Goal: Transaction & Acquisition: Subscribe to service/newsletter

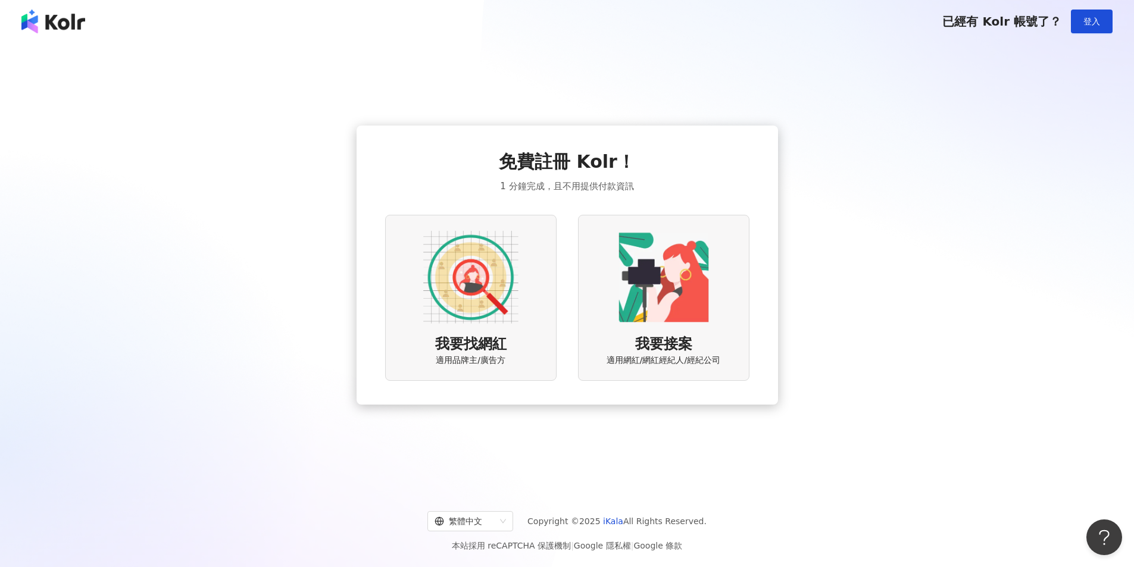
click at [480, 317] on img at bounding box center [470, 277] width 95 height 95
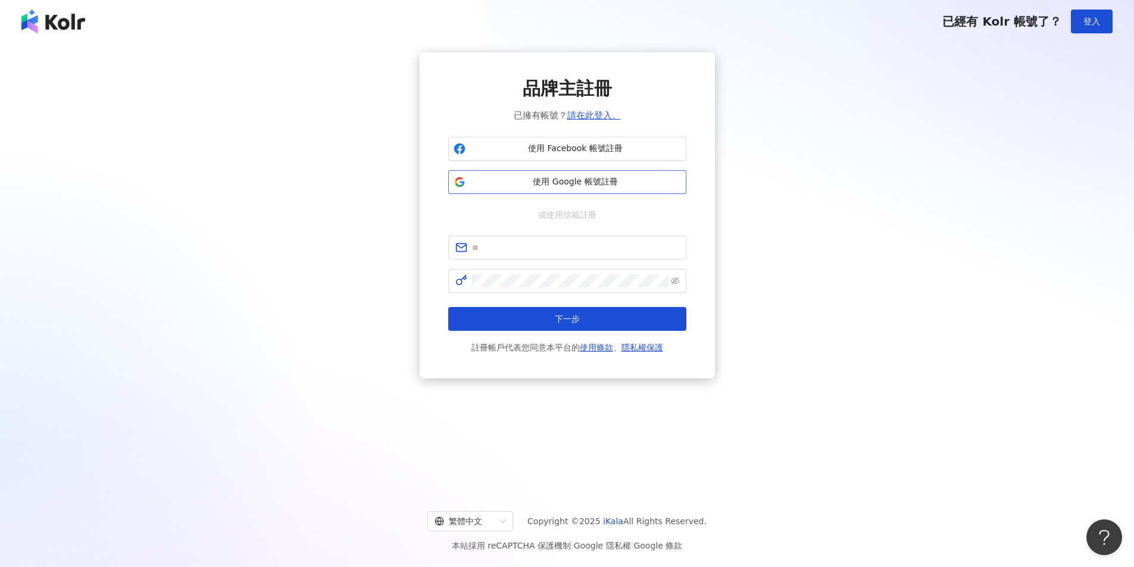
click at [574, 183] on span "使用 Google 帳號註冊" at bounding box center [575, 182] width 211 height 12
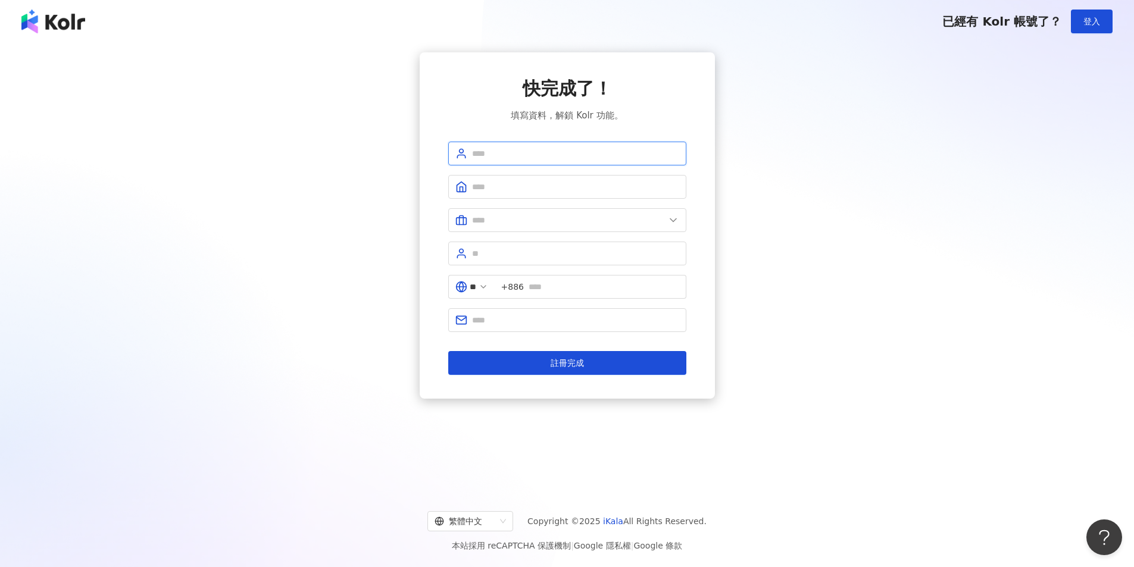
click at [592, 153] on input "text" at bounding box center [575, 153] width 207 height 13
click at [524, 289] on span "+886" at bounding box center [512, 286] width 23 height 13
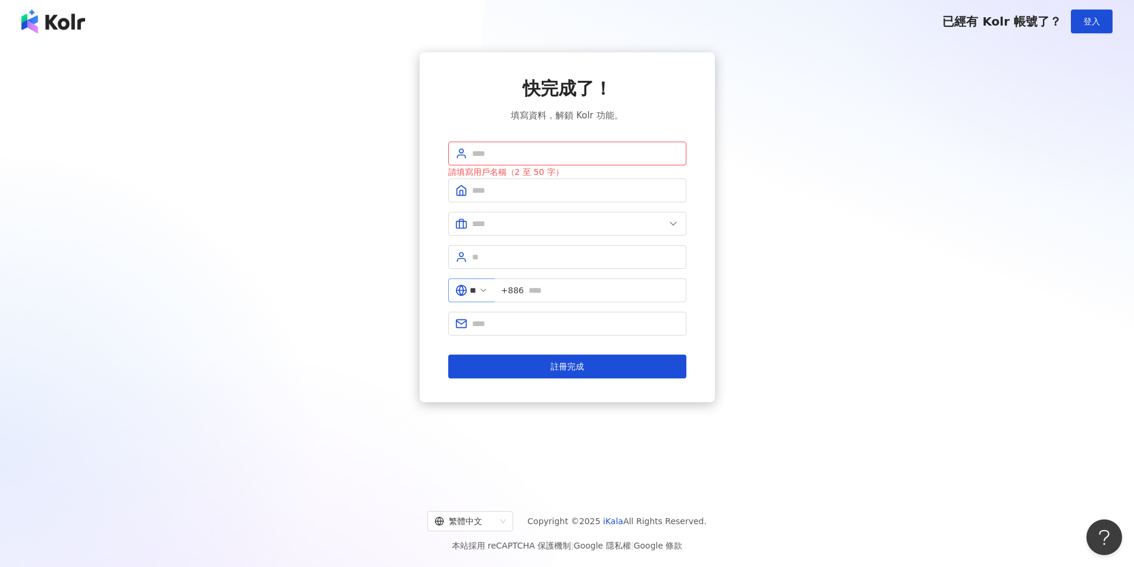
click at [486, 291] on polyline at bounding box center [483, 290] width 5 height 2
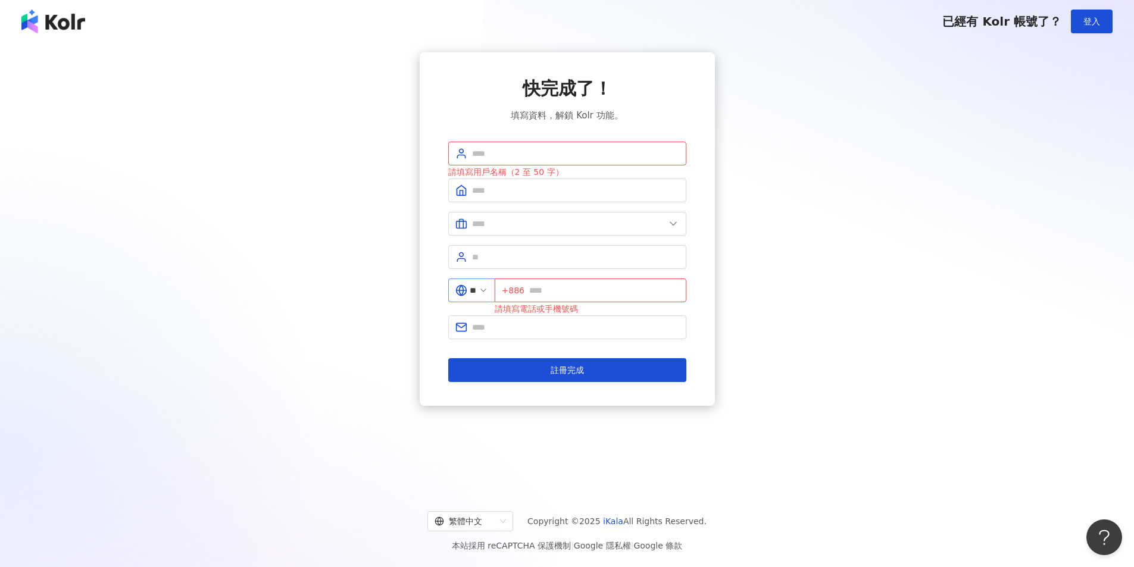
click at [488, 285] on span at bounding box center [484, 290] width 10 height 13
click at [488, 288] on icon at bounding box center [484, 291] width 10 height 10
click at [487, 289] on span "**" at bounding box center [471, 291] width 46 height 24
click at [545, 289] on input "text" at bounding box center [604, 290] width 150 height 13
click at [524, 290] on span "+886" at bounding box center [513, 290] width 23 height 13
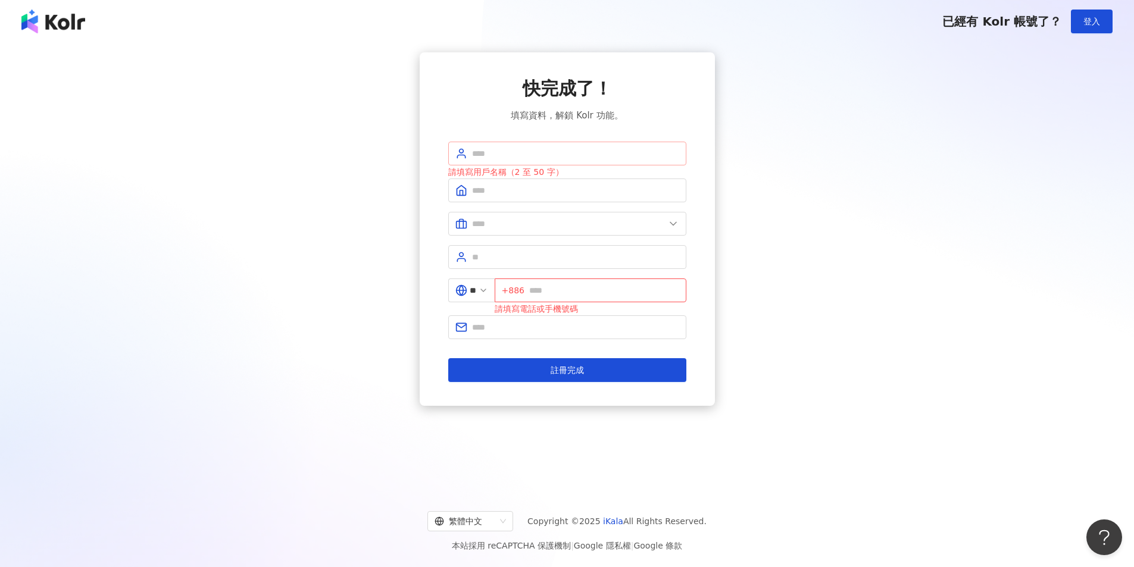
click at [524, 160] on span at bounding box center [567, 154] width 238 height 24
click at [527, 158] on input "text" at bounding box center [575, 153] width 207 height 13
type input "********"
click at [531, 193] on input "text" at bounding box center [575, 190] width 207 height 13
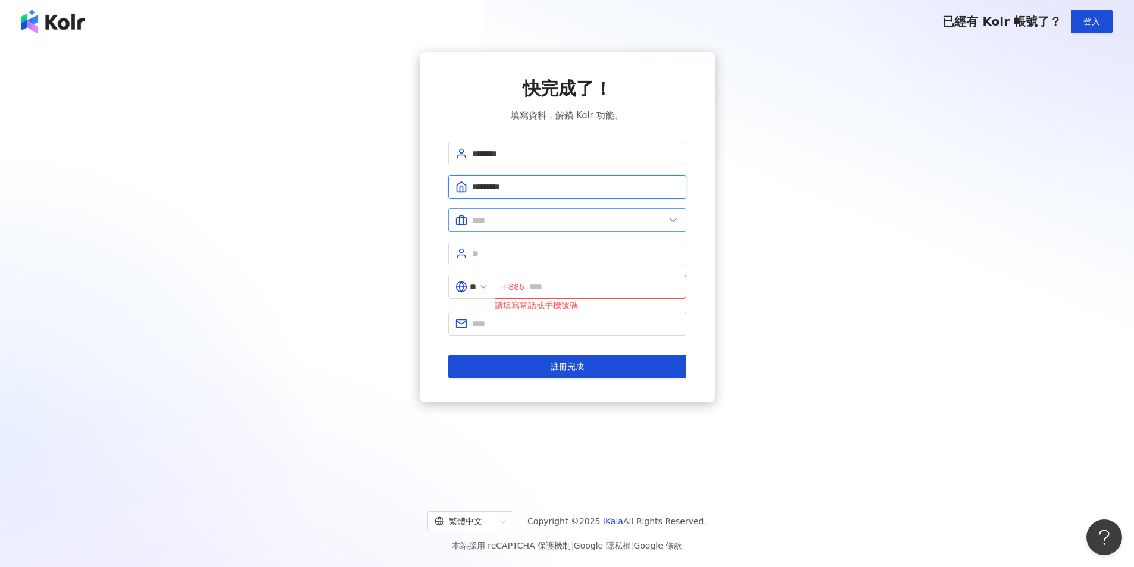
type input "*********"
click at [544, 223] on input "text" at bounding box center [568, 220] width 193 height 13
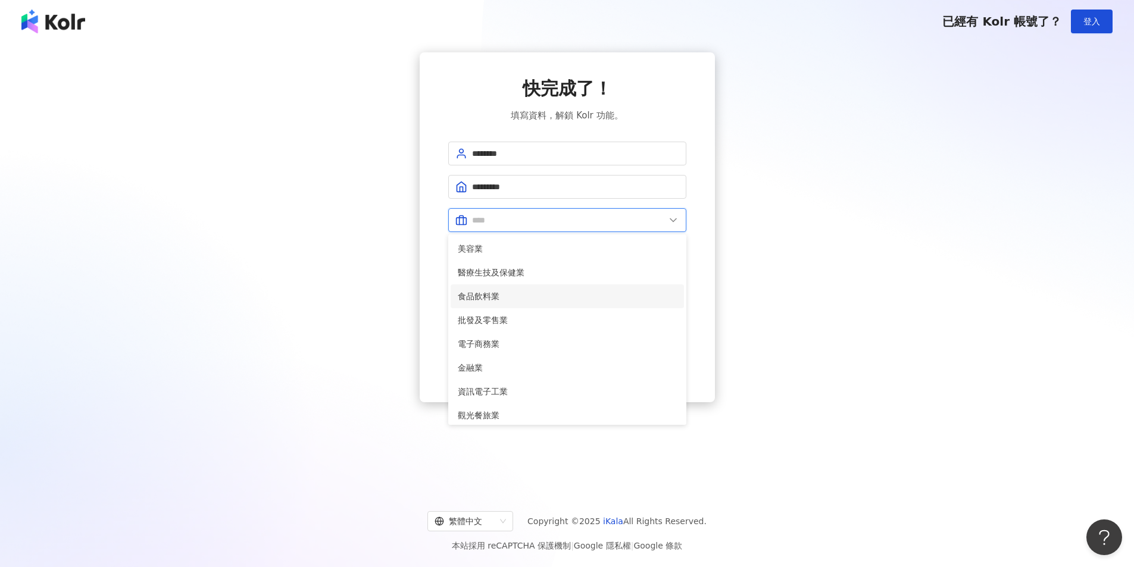
scroll to position [60, 0]
click at [521, 280] on span "電子商務業" at bounding box center [567, 284] width 219 height 13
type input "*****"
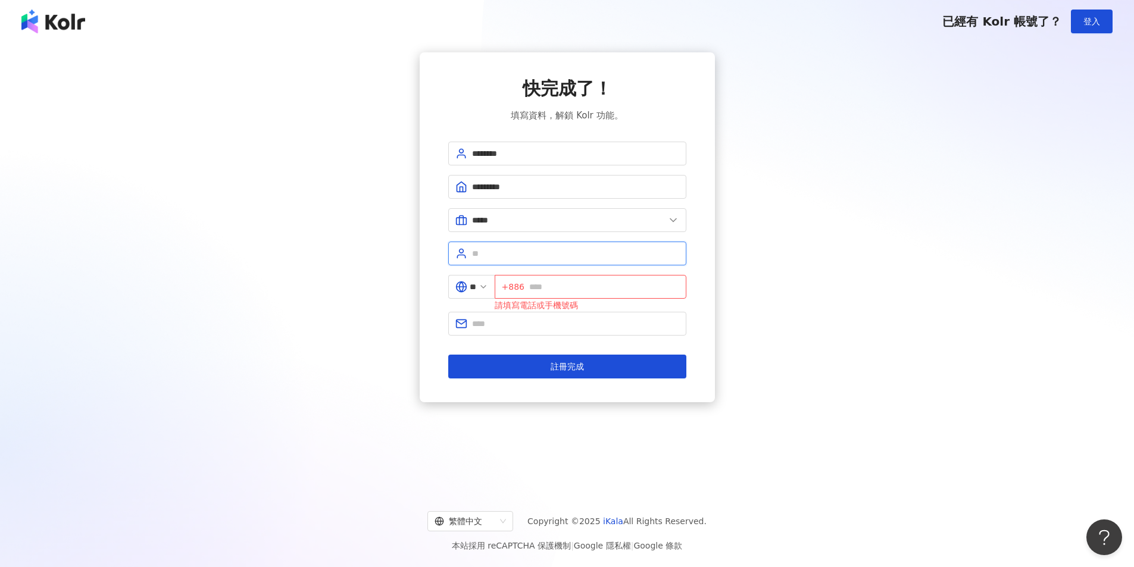
click at [542, 259] on input "text" at bounding box center [575, 253] width 207 height 13
type input "*"
type input "**"
click at [557, 293] on span "+886" at bounding box center [591, 287] width 192 height 24
click at [571, 283] on input "text" at bounding box center [604, 286] width 150 height 13
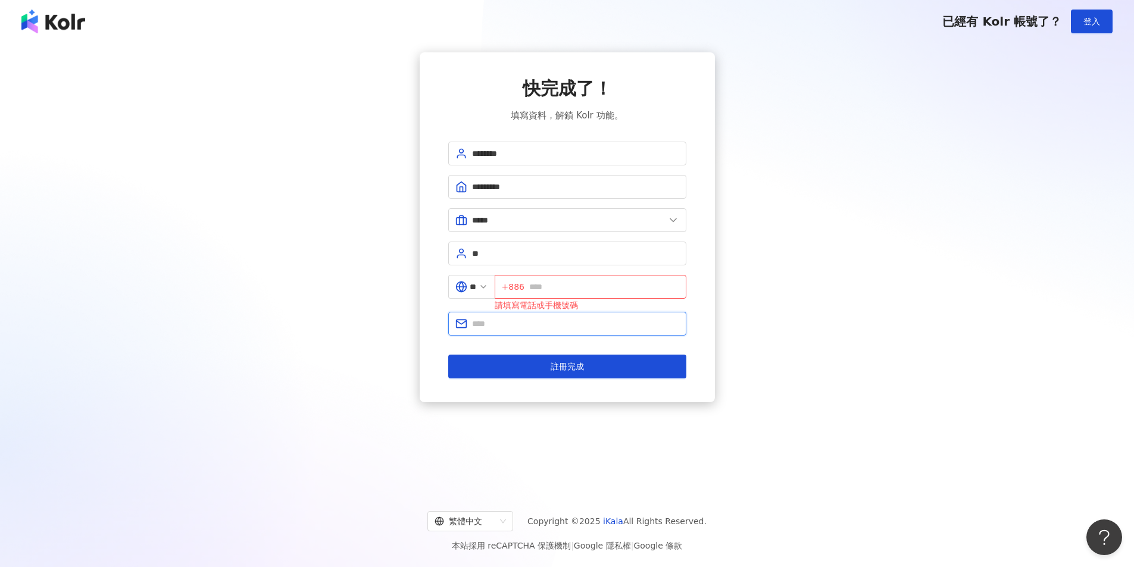
click at [522, 320] on input "text" at bounding box center [575, 323] width 207 height 13
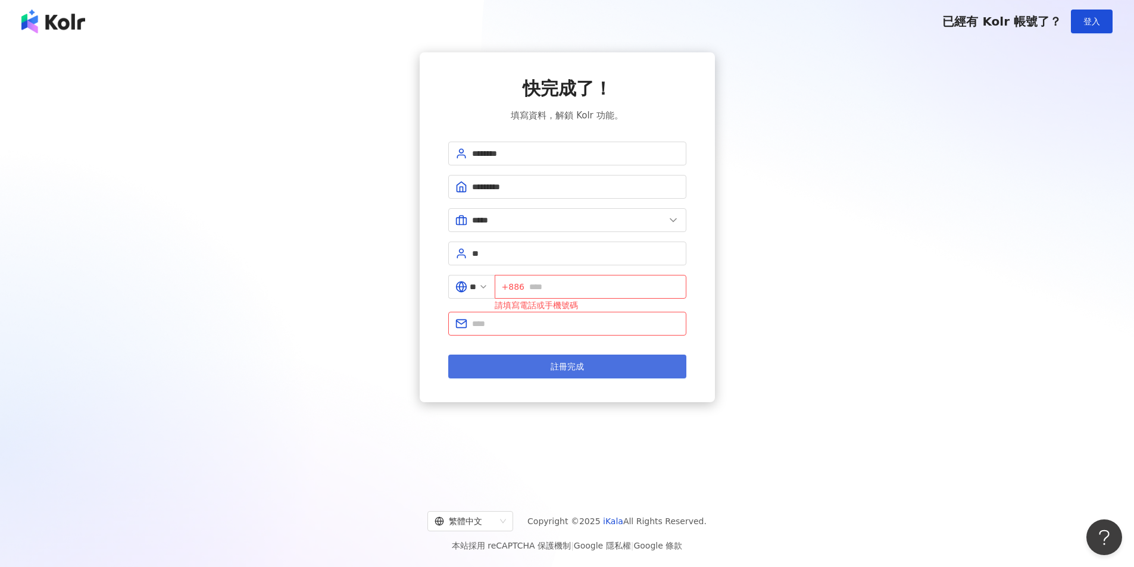
drag, startPoint x: 580, startPoint y: 355, endPoint x: 584, endPoint y: 361, distance: 7.3
click at [580, 355] on button "註冊完成" at bounding box center [567, 367] width 238 height 24
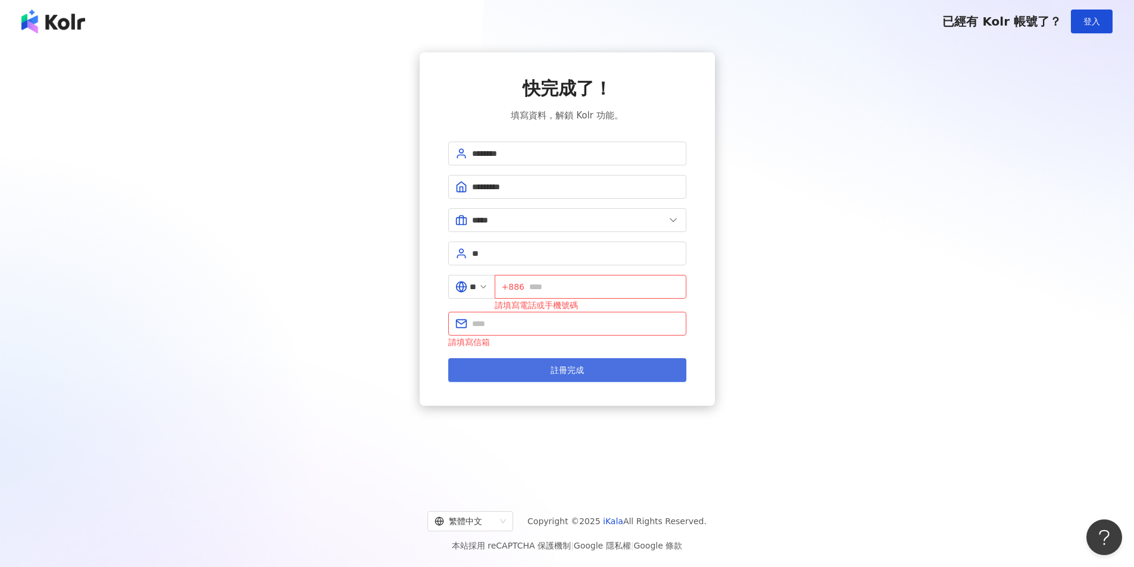
click at [584, 361] on button "註冊完成" at bounding box center [567, 370] width 238 height 24
click at [493, 319] on input "text" at bounding box center [575, 323] width 207 height 13
type input "**********"
click at [579, 298] on span "+886" at bounding box center [591, 287] width 192 height 24
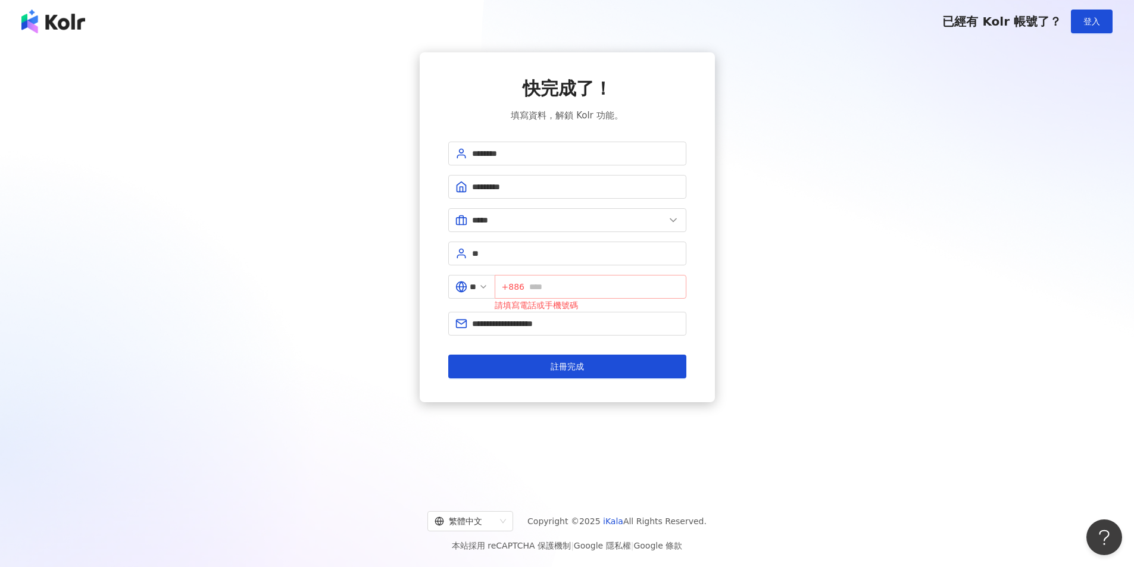
click at [584, 293] on span "+886" at bounding box center [591, 287] width 192 height 24
click at [508, 283] on span "+886" at bounding box center [591, 287] width 192 height 24
click at [517, 287] on span "+886" at bounding box center [513, 286] width 23 height 13
click at [488, 291] on icon at bounding box center [484, 287] width 10 height 10
click at [474, 284] on input "**" at bounding box center [473, 286] width 7 height 13
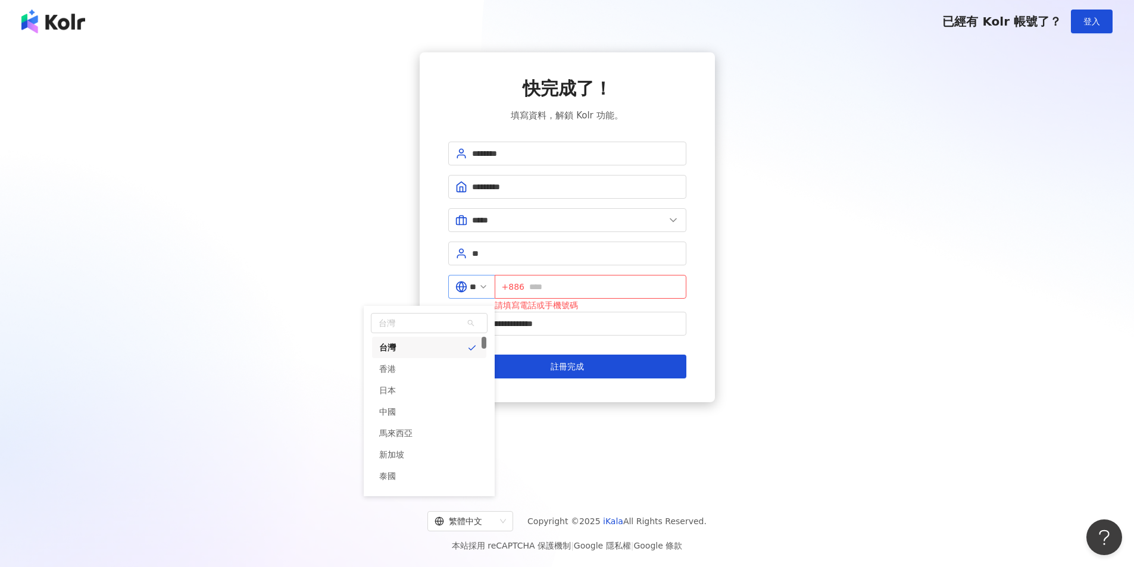
click at [458, 287] on icon at bounding box center [461, 287] width 12 height 12
drag, startPoint x: 425, startPoint y: 368, endPoint x: 482, endPoint y: 357, distance: 58.4
click at [425, 368] on div "香港" at bounding box center [429, 368] width 114 height 21
type input "**"
click at [580, 288] on input "text" at bounding box center [604, 286] width 150 height 13
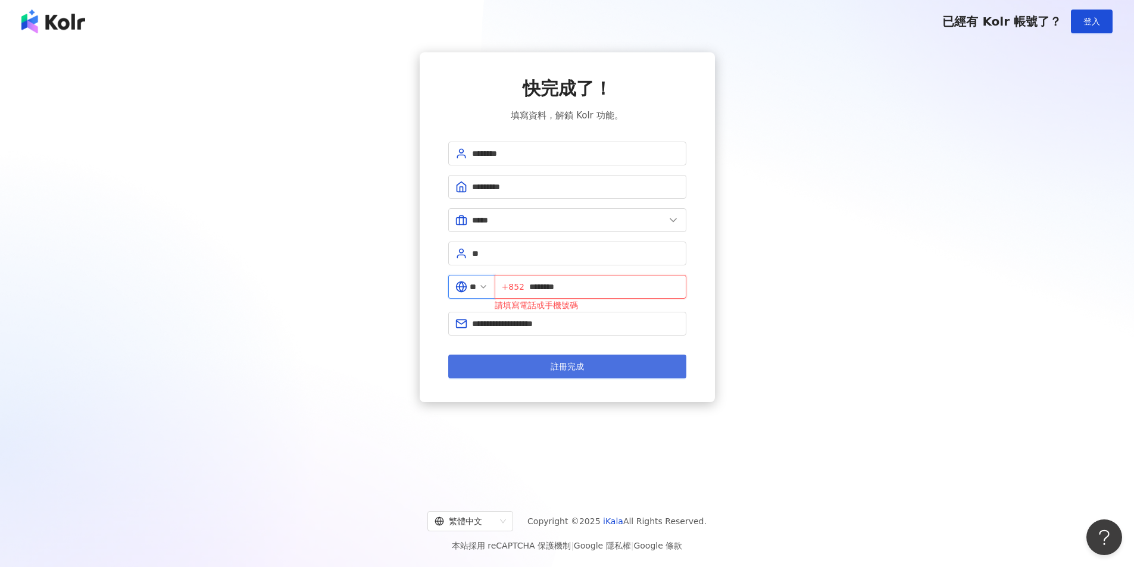
type input "********"
click at [609, 360] on button "註冊完成" at bounding box center [567, 367] width 238 height 24
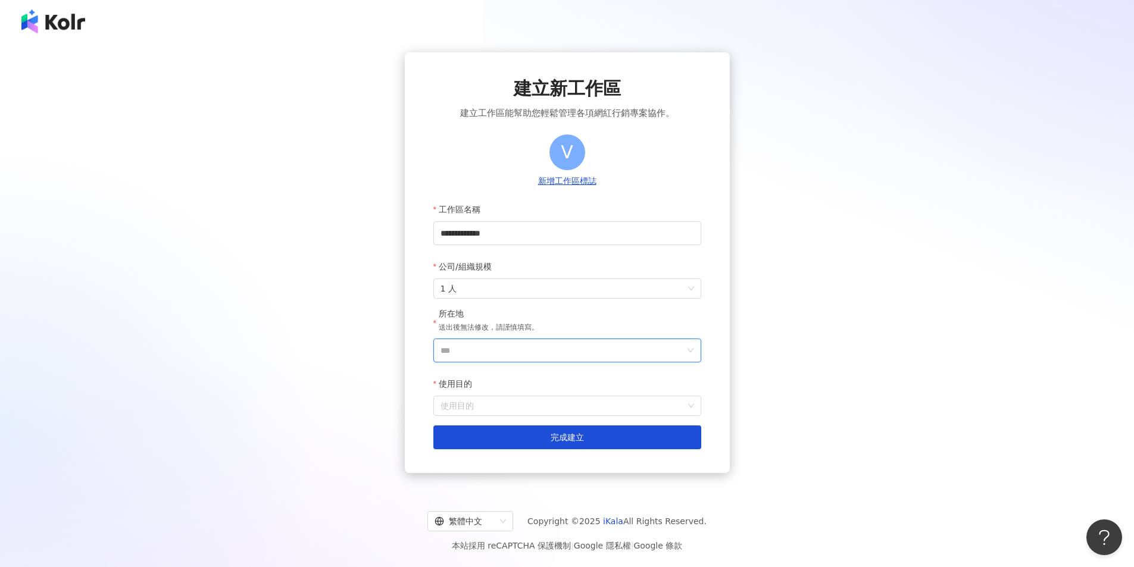
click at [501, 343] on input "***" at bounding box center [562, 350] width 244 height 23
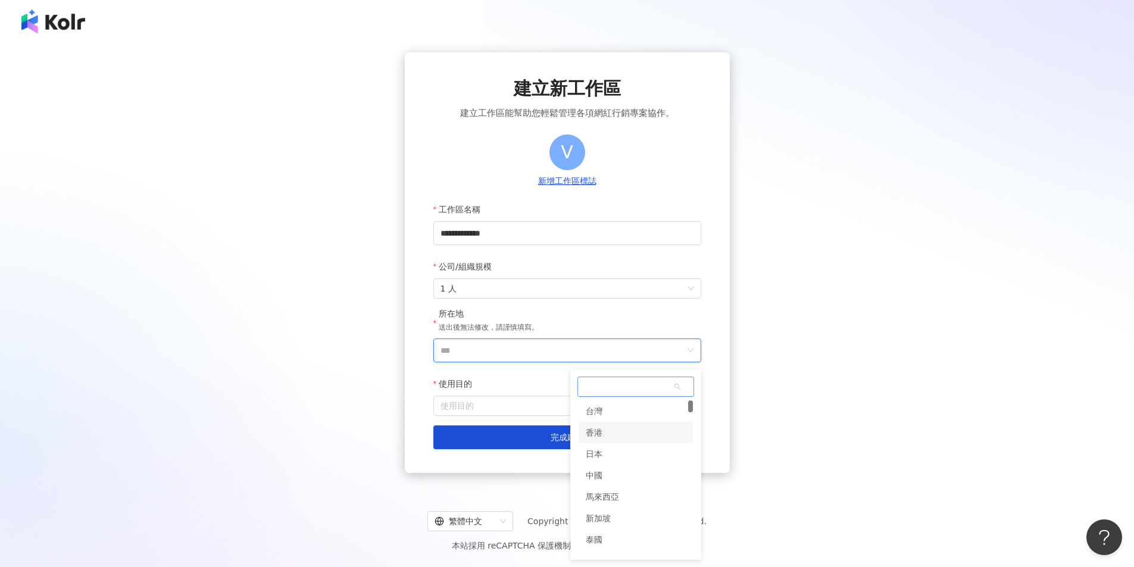
click at [623, 429] on div "香港" at bounding box center [636, 432] width 114 height 21
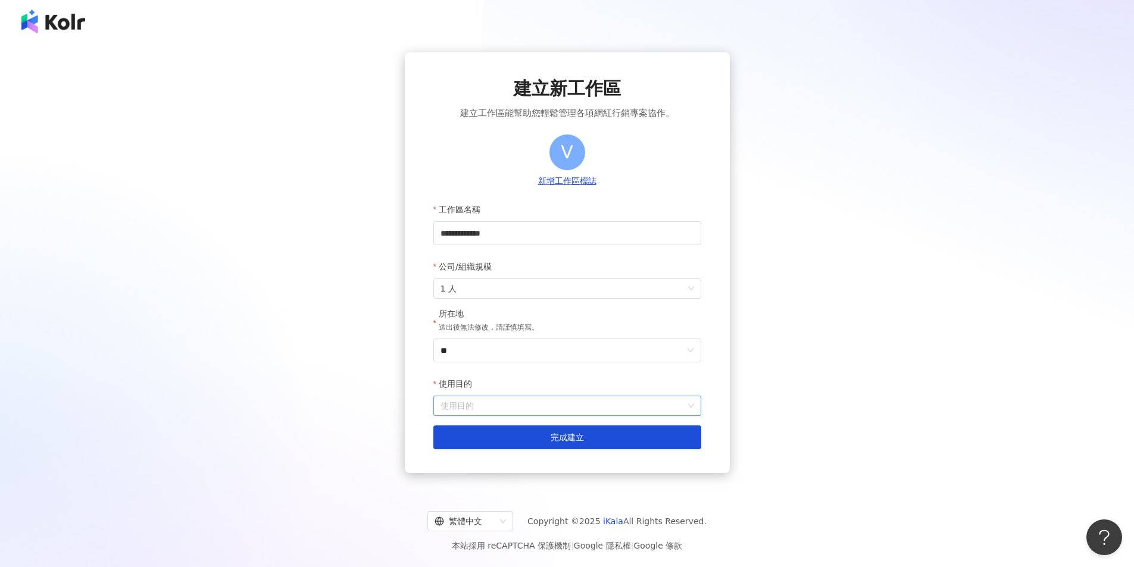
click at [515, 408] on input "使用目的" at bounding box center [567, 405] width 254 height 19
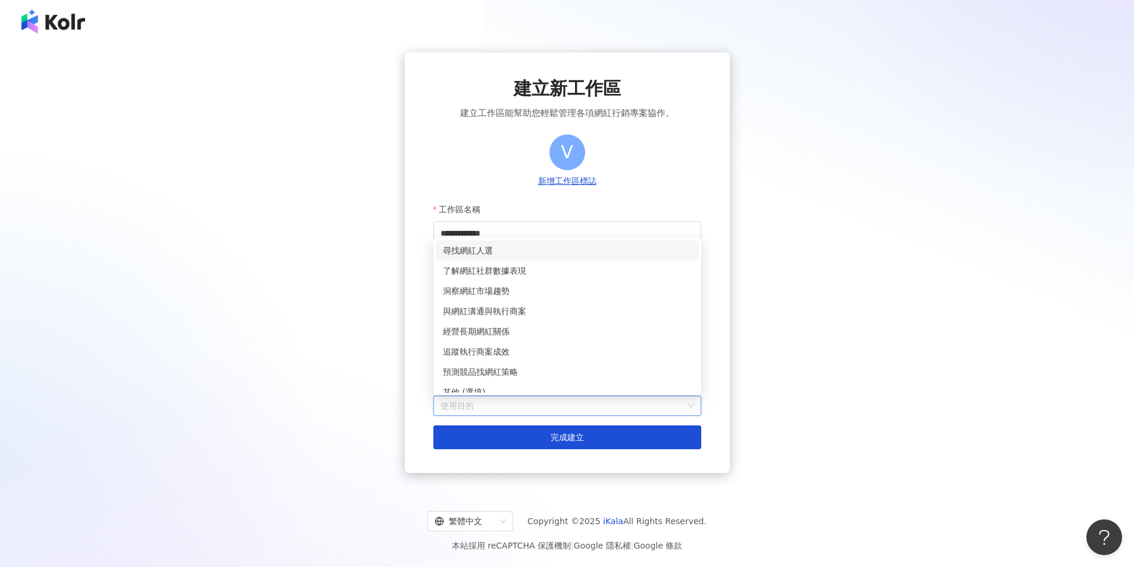
click at [534, 248] on div "尋找網紅人選" at bounding box center [567, 250] width 249 height 13
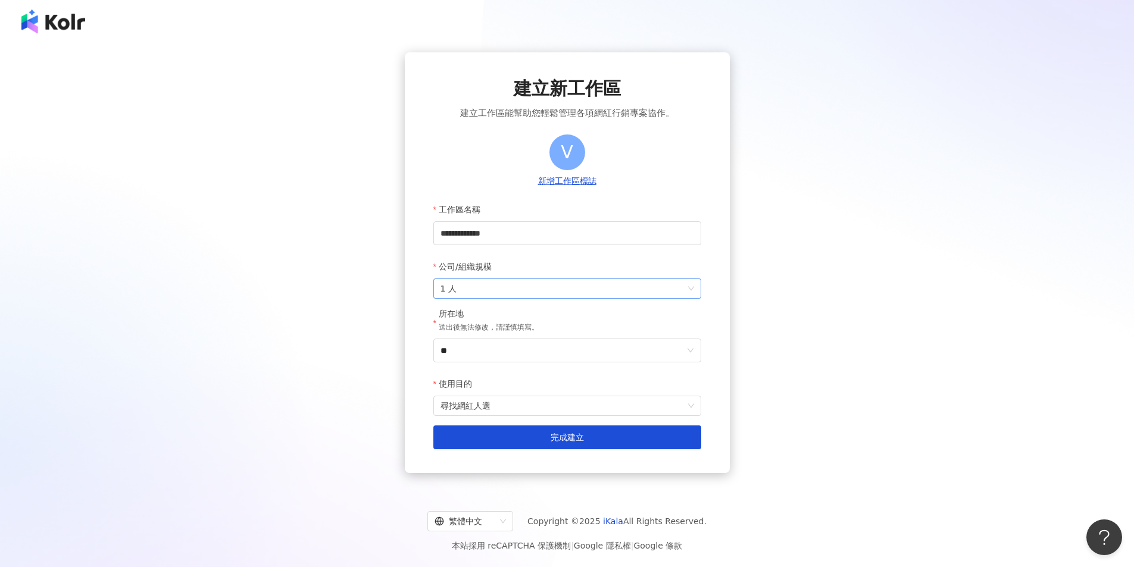
click at [506, 295] on span "1 人" at bounding box center [567, 288] width 254 height 19
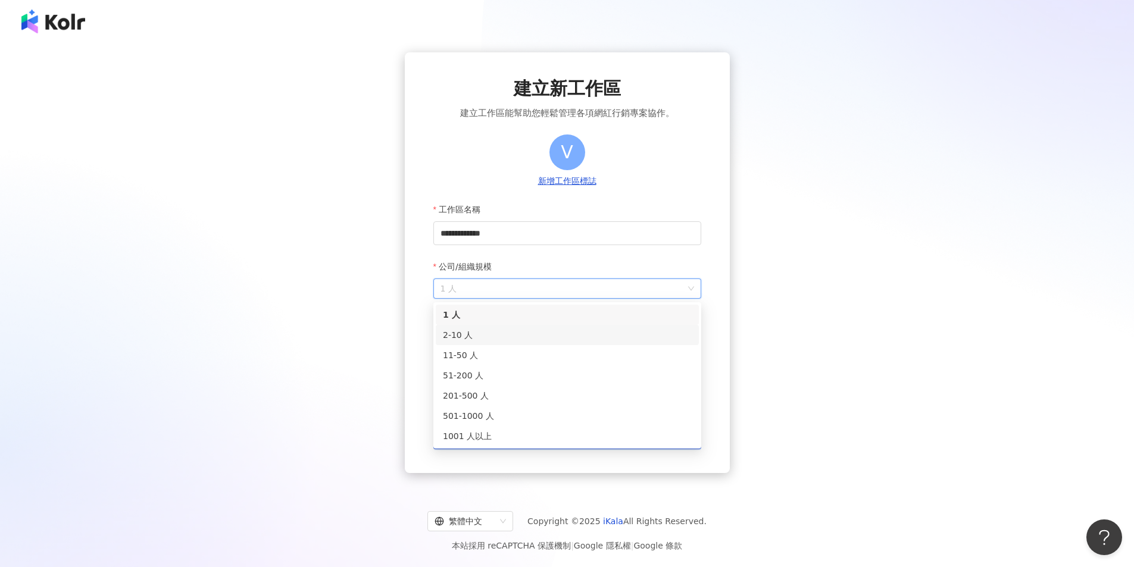
click at [489, 344] on div "2-10 人" at bounding box center [567, 335] width 263 height 20
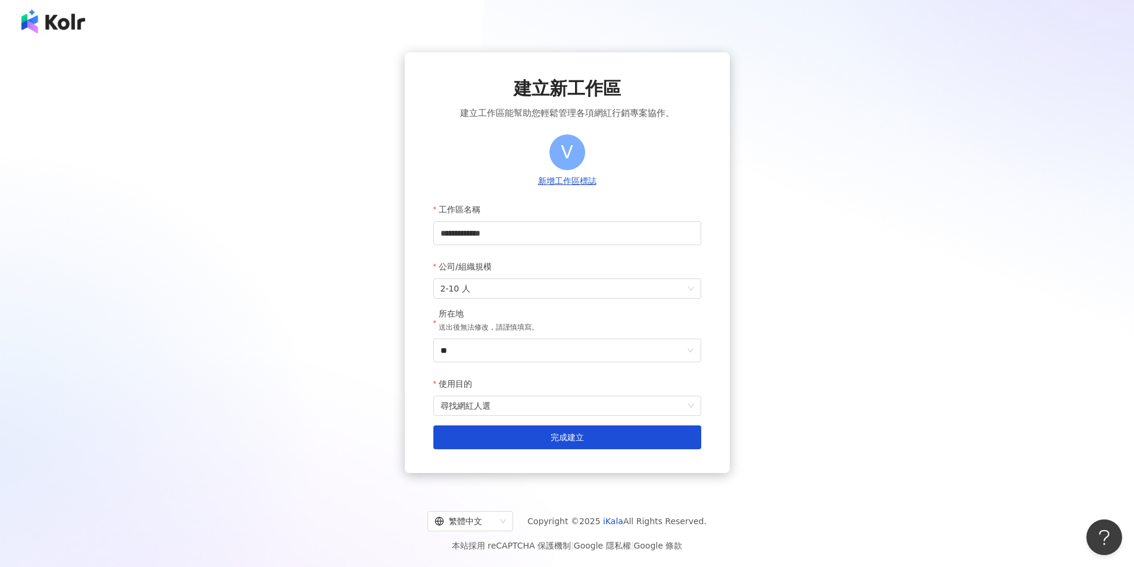
click at [540, 463] on div "**********" at bounding box center [567, 262] width 325 height 421
click at [567, 449] on button "完成建立" at bounding box center [567, 438] width 268 height 24
click at [586, 436] on button "完成建立" at bounding box center [567, 438] width 268 height 24
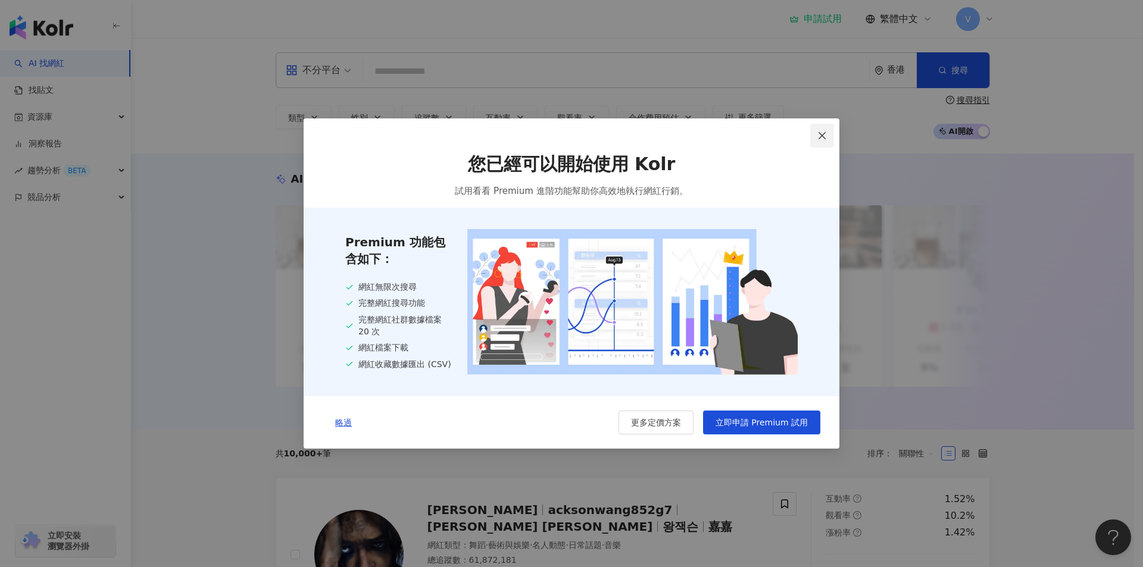
click at [823, 135] on icon "close" at bounding box center [821, 135] width 7 height 7
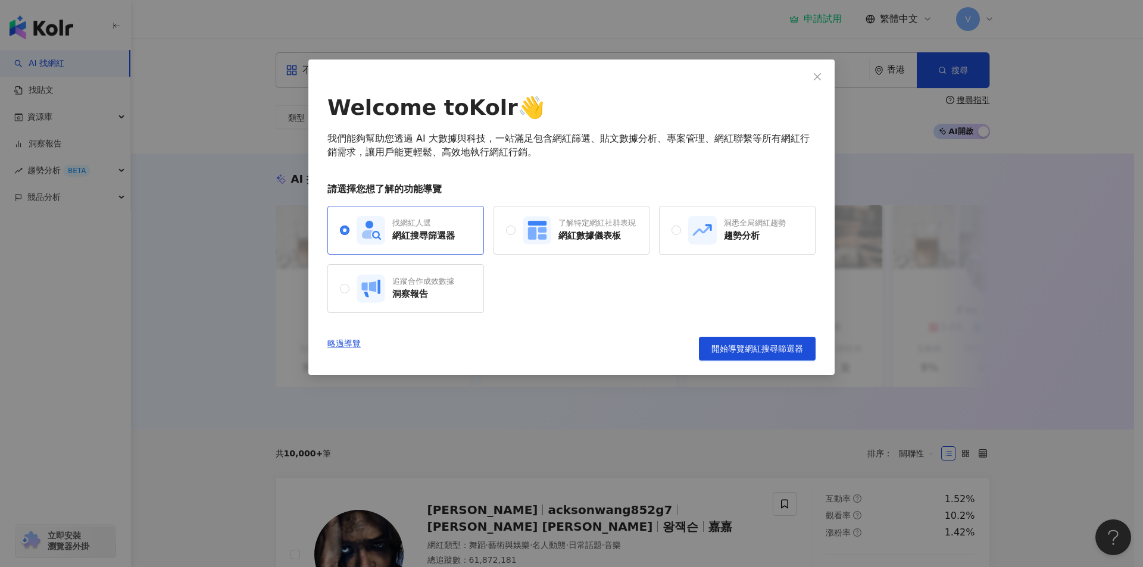
click at [401, 239] on div "網紅搜尋篩選器" at bounding box center [423, 236] width 62 height 12
click at [761, 348] on span "開始導覽網紅搜尋篩選器" at bounding box center [757, 349] width 92 height 10
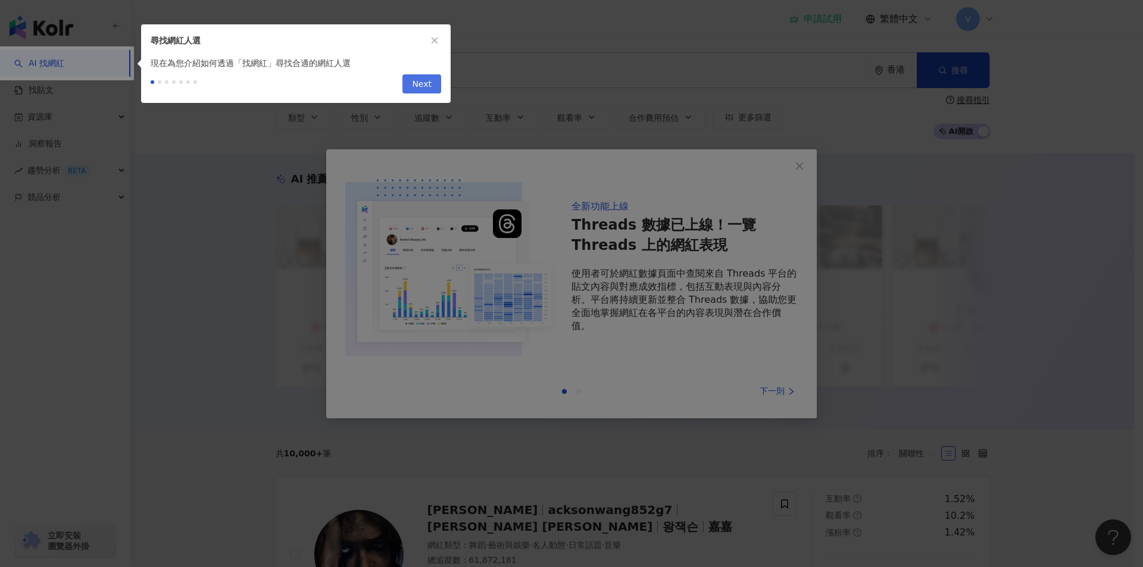
click at [434, 78] on button "Next" at bounding box center [421, 83] width 39 height 19
type input "**********"
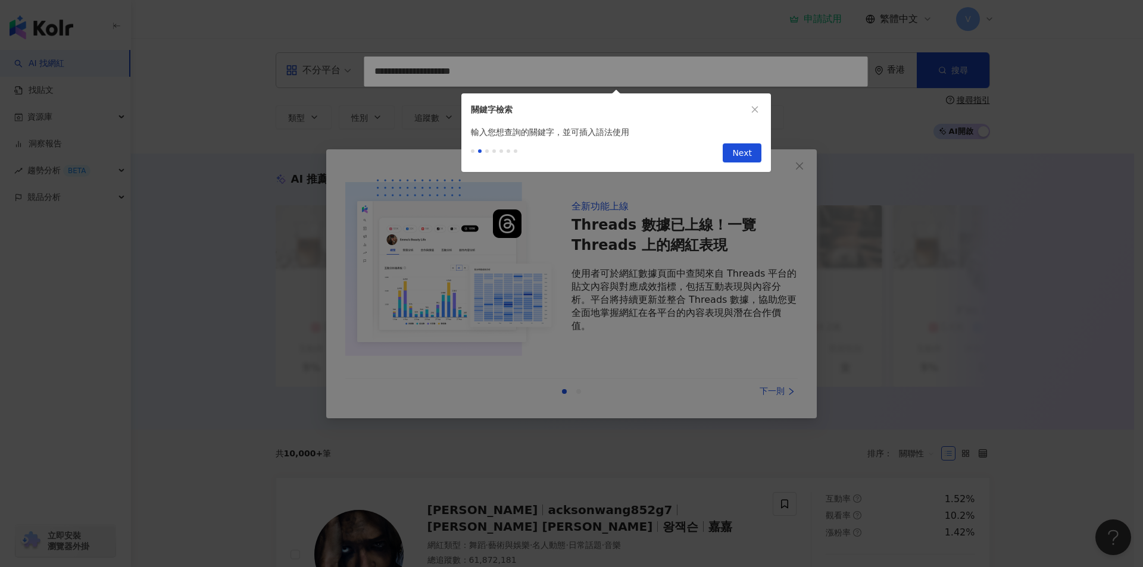
drag, startPoint x: 730, startPoint y: 149, endPoint x: 744, endPoint y: 157, distance: 16.2
click at [730, 149] on button "Next" at bounding box center [742, 152] width 39 height 19
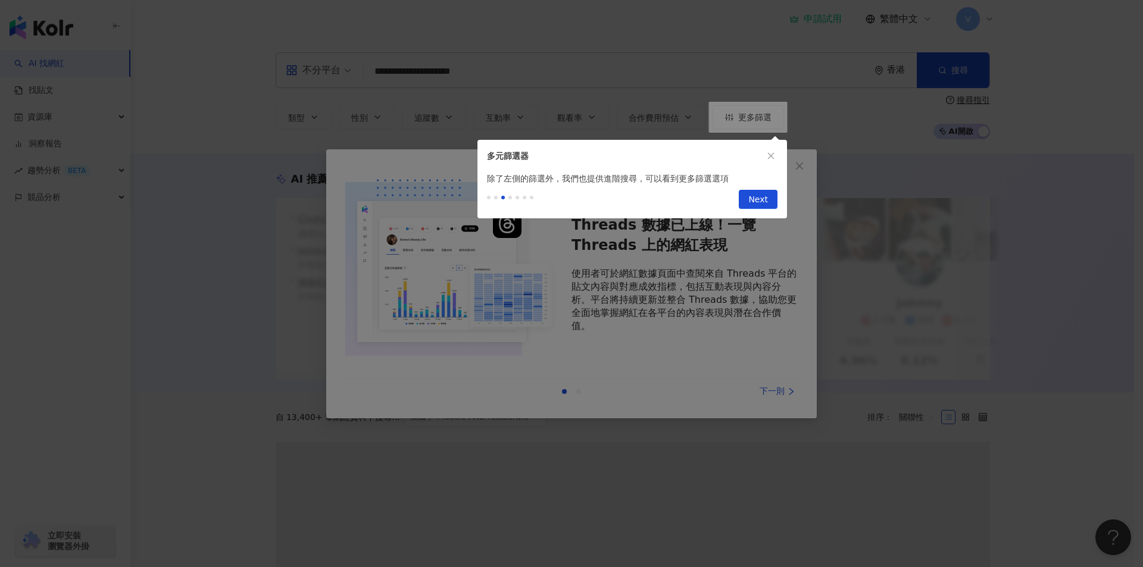
click at [772, 141] on div "多元篩選器" at bounding box center [631, 156] width 309 height 32
click at [776, 155] on button "button" at bounding box center [770, 155] width 13 height 13
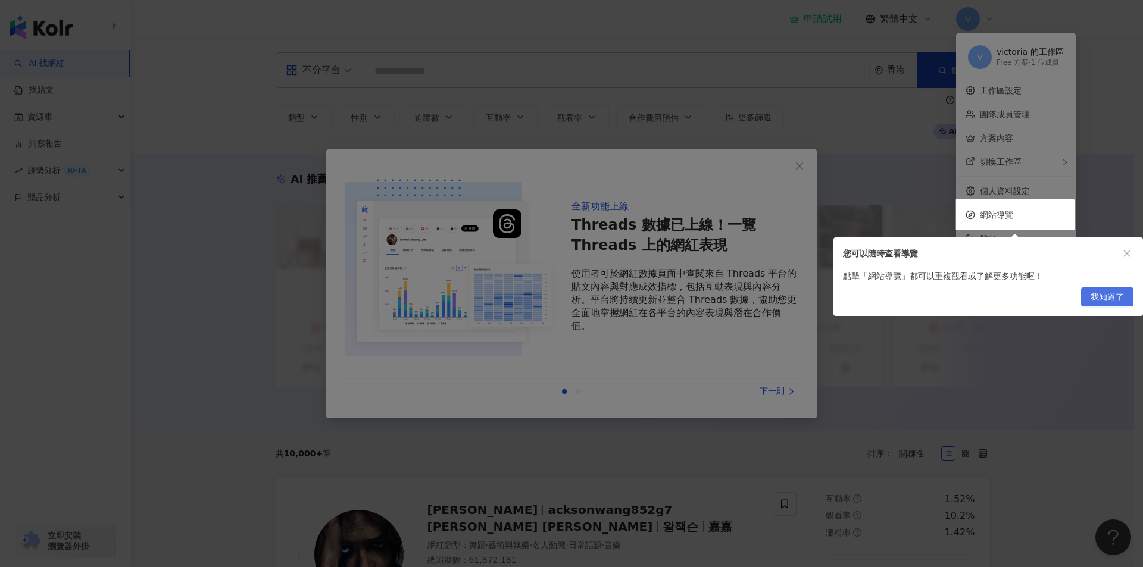
click at [1117, 293] on span "我知道了" at bounding box center [1106, 297] width 33 height 19
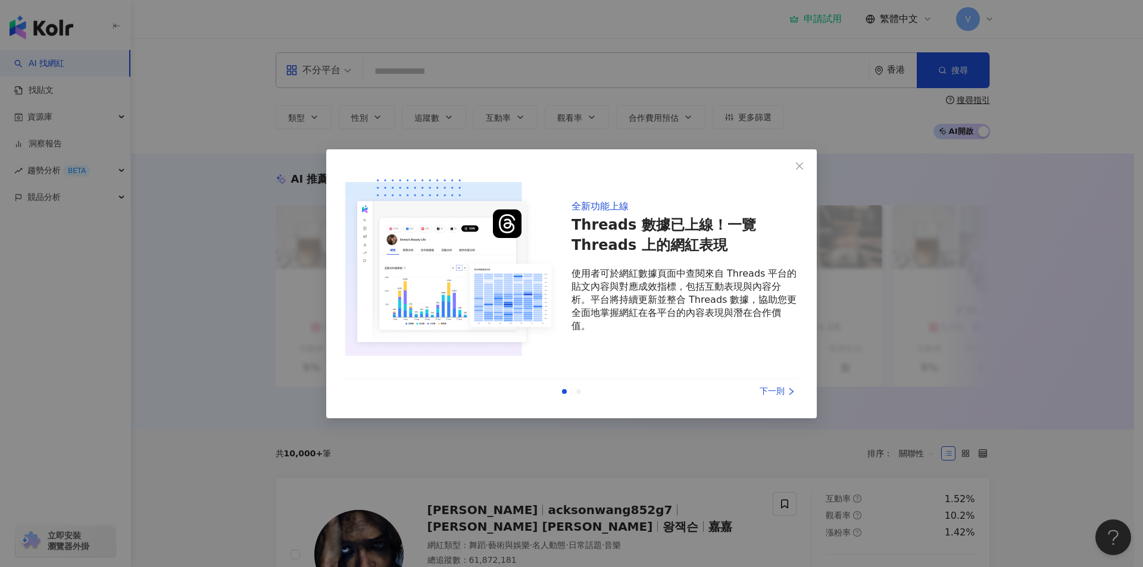
click at [782, 398] on div "下一則" at bounding box center [752, 391] width 89 height 13
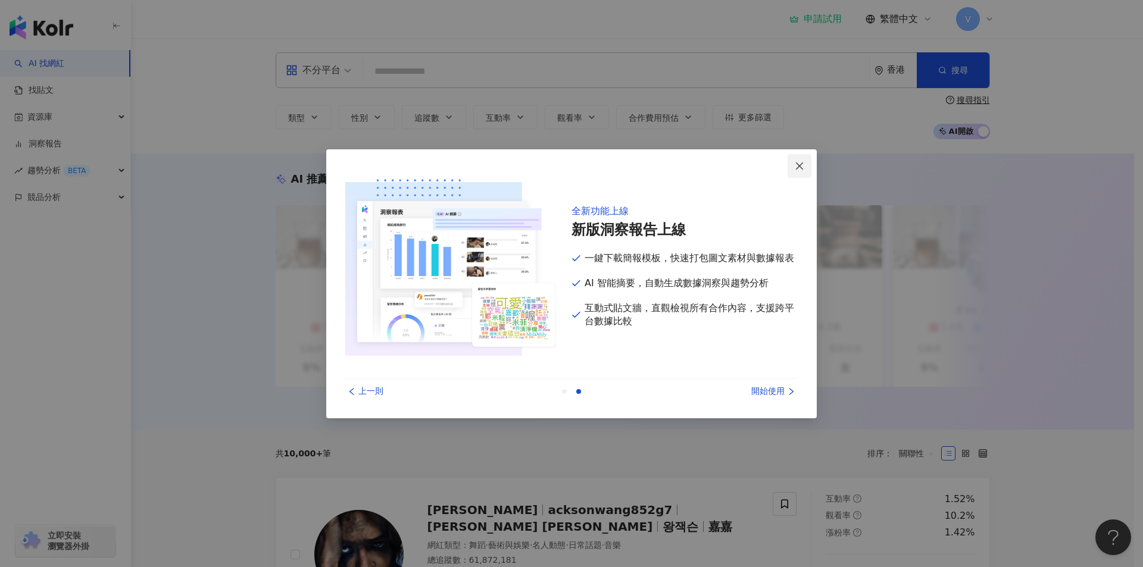
click at [795, 168] on icon "close" at bounding box center [800, 166] width 10 height 10
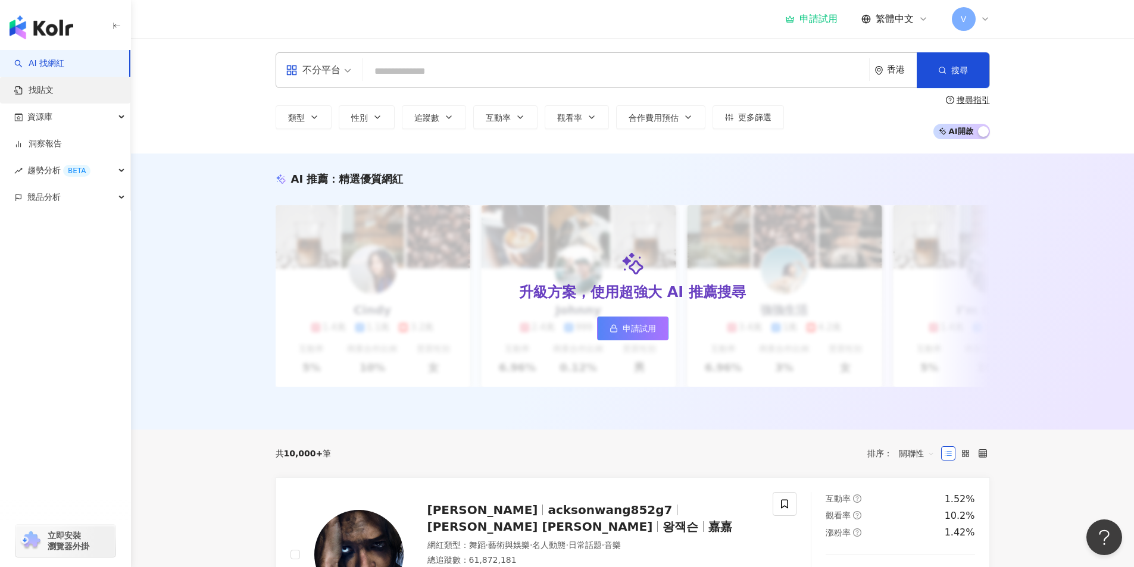
click at [54, 95] on link "找貼文" at bounding box center [33, 91] width 39 height 12
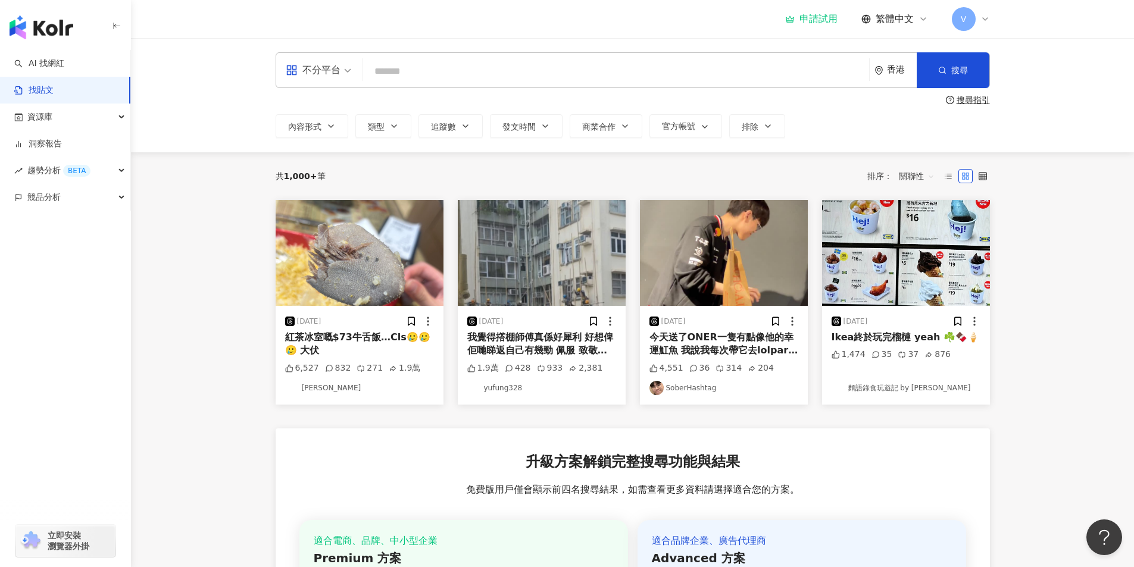
click at [314, 80] on span at bounding box center [318, 70] width 65 height 35
click at [236, 63] on div "不分平台 香港 搜尋 搜尋指引 內容形式 類型 追蹤數 發文時間 商業合作 官方帳號 排除" at bounding box center [632, 95] width 1003 height 114
click at [437, 77] on input "search" at bounding box center [616, 71] width 496 height 26
click at [62, 64] on link "AI 找網紅" at bounding box center [39, 64] width 50 height 12
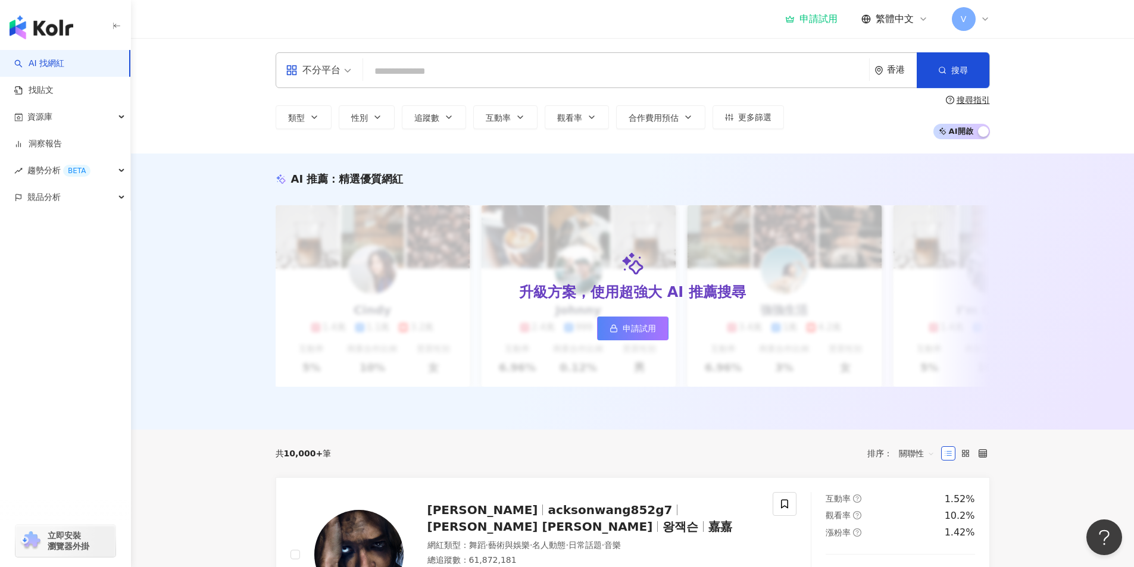
click at [470, 70] on input "search" at bounding box center [616, 71] width 496 height 23
type input "*"
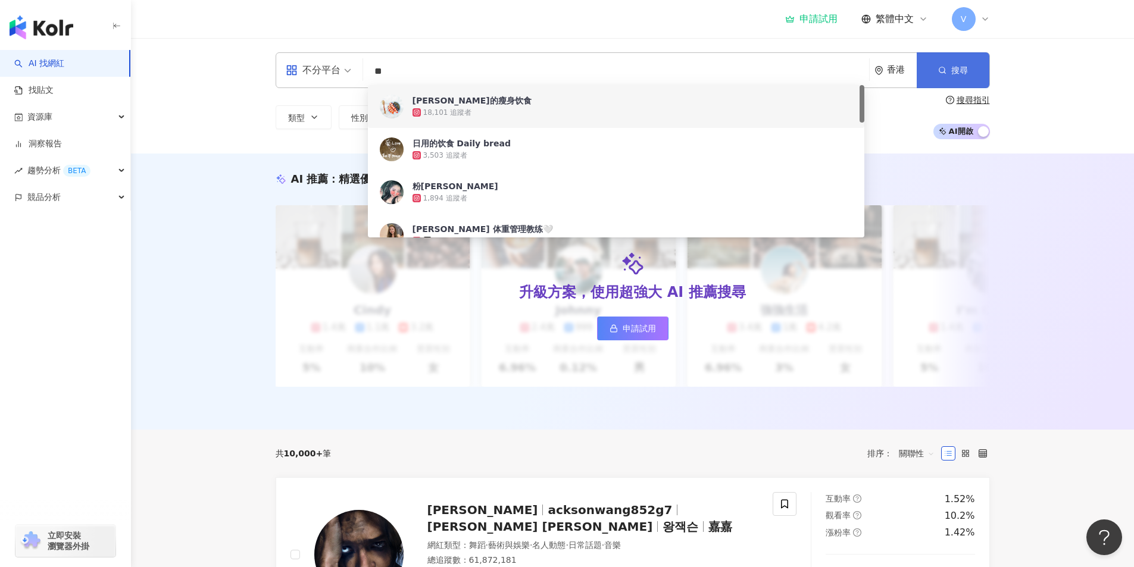
type input "**"
click at [931, 71] on button "搜尋" at bounding box center [953, 70] width 73 height 36
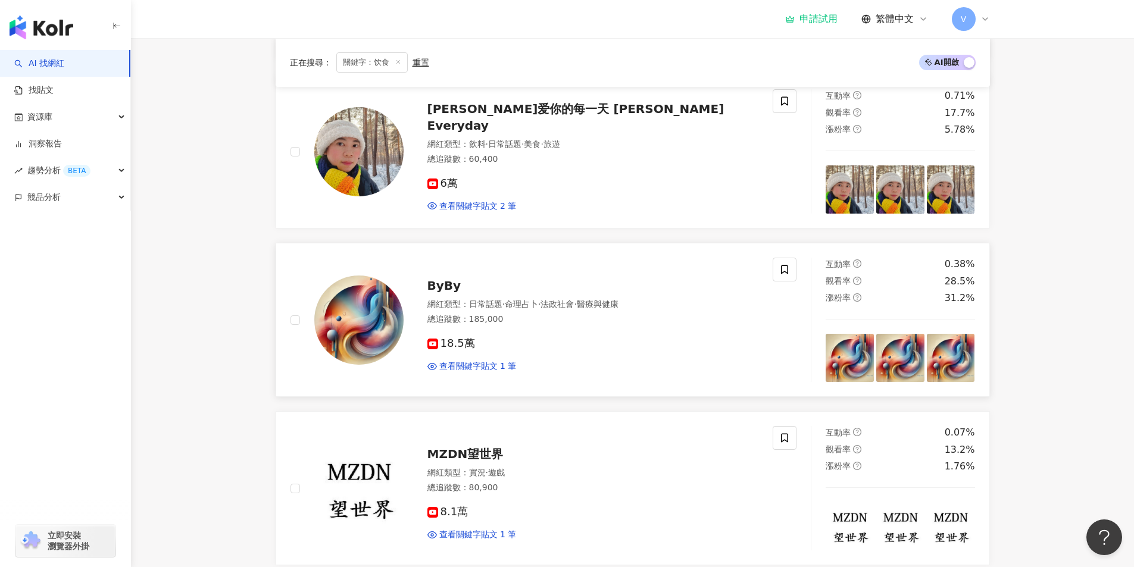
scroll to position [238, 0]
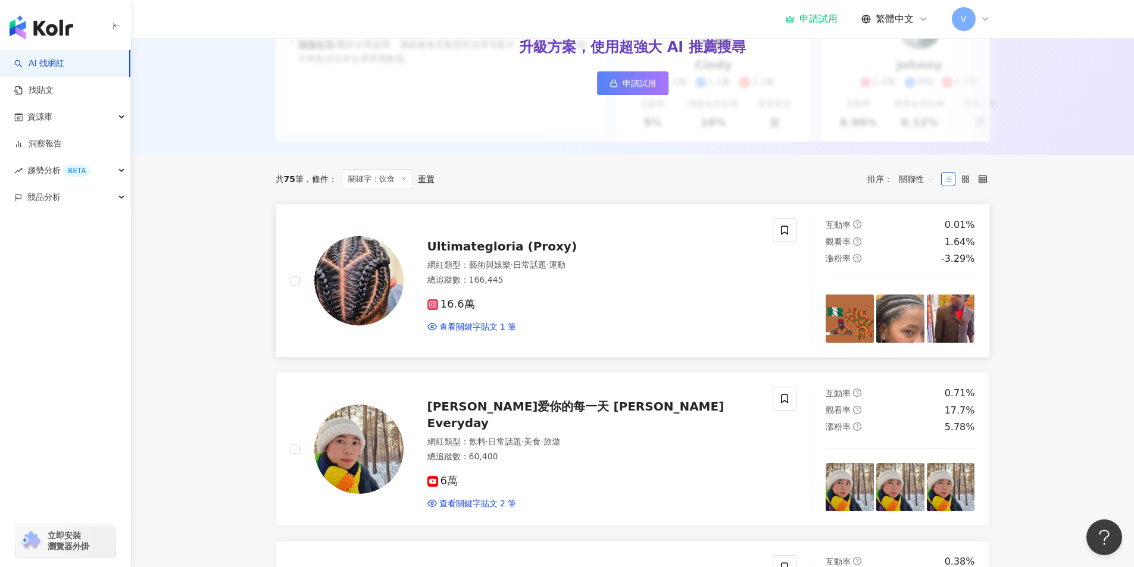
click at [940, 260] on div "互動率 0.01% 觀看率 1.64% 漲粉率 -3.29%" at bounding box center [900, 241] width 149 height 47
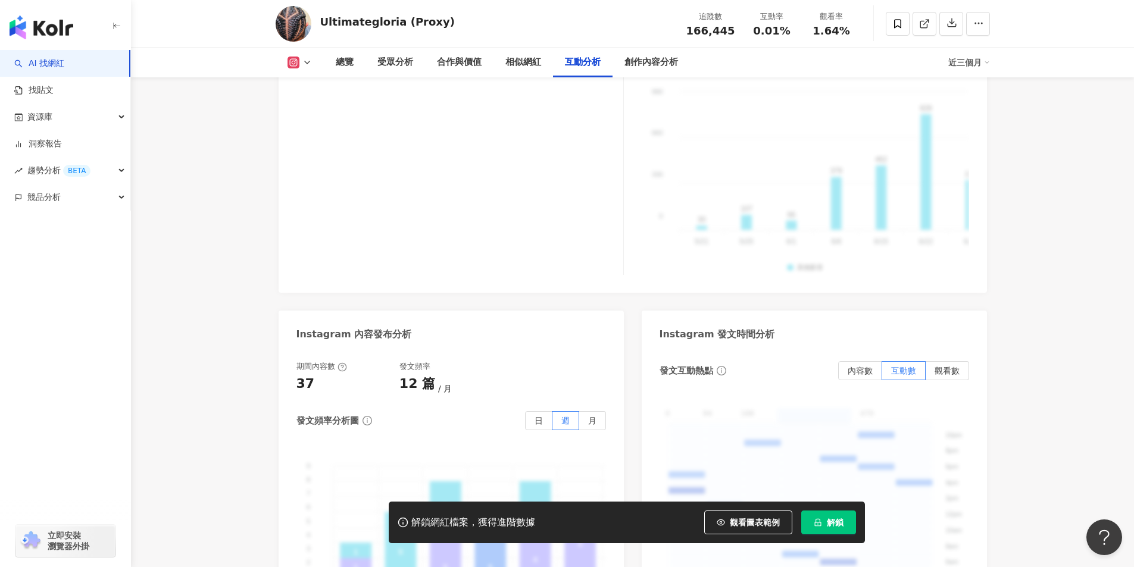
scroll to position [2976, 0]
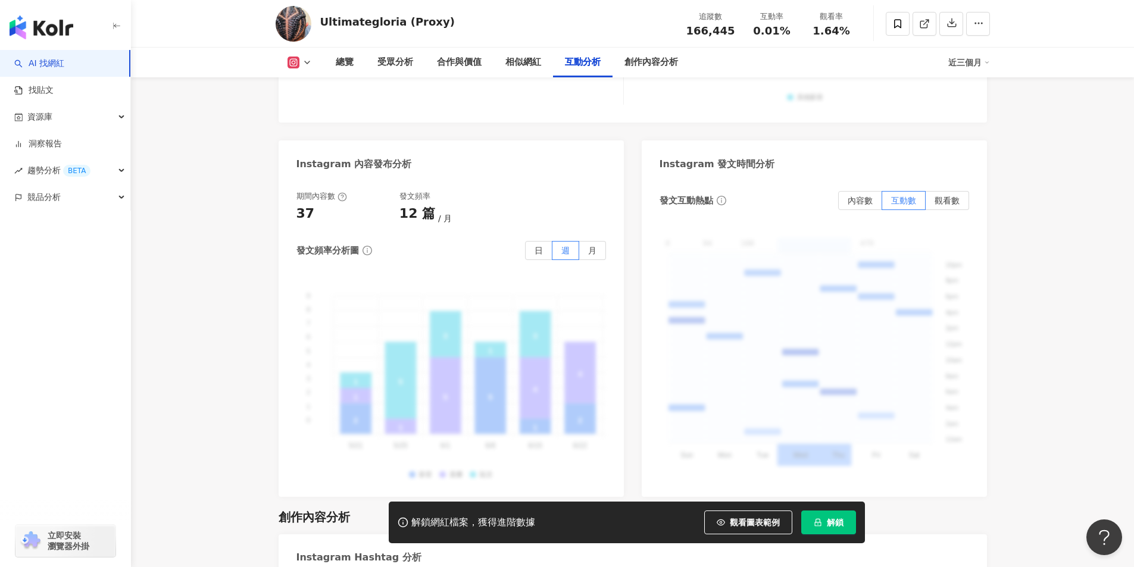
click at [473, 334] on div "9 9 8 8 7 7 6 6 5 5 4 4 3 3 2 2 1 1 0 0 2 5 1 2 1 1 1 2 2 2 1 1 1 1 5 4 4 2 2 3…" at bounding box center [450, 378] width 309 height 201
click at [545, 247] on div "期間內容數 37 發文頻率 12 篇 月 發文頻率分析圖 日 週 月 9 9 8 8 7 7 6 6 5 5 4 4 3 3 2 2 1 1 0 0 2 5 …" at bounding box center [450, 335] width 309 height 288
click at [536, 241] on label "日" at bounding box center [538, 250] width 27 height 19
click at [679, 67] on div "創作內容分析" at bounding box center [650, 63] width 77 height 30
click at [646, 55] on div "創作內容分析" at bounding box center [651, 62] width 54 height 14
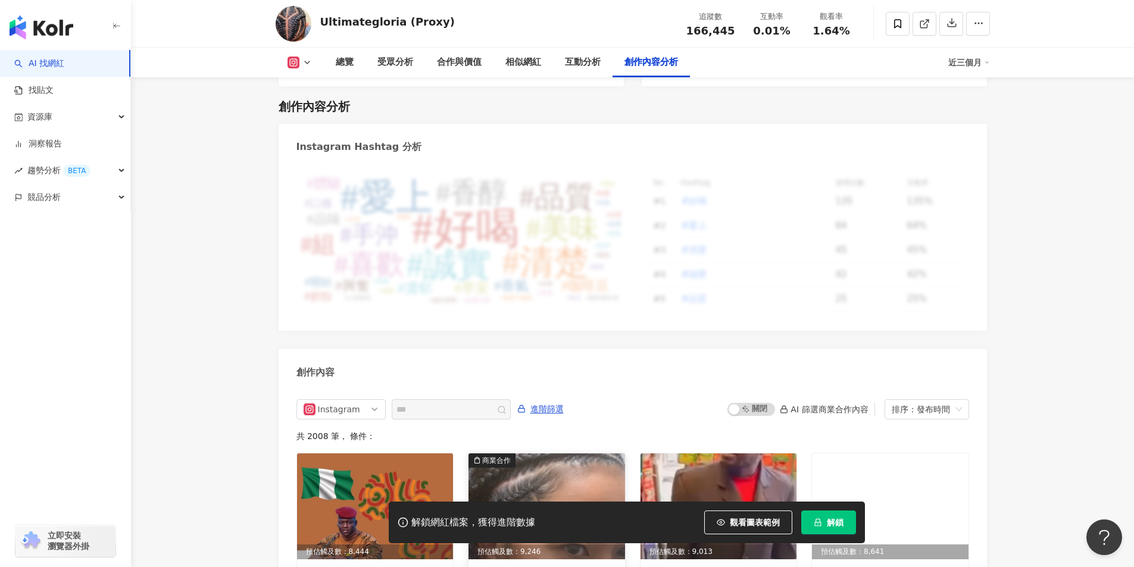
scroll to position [3618, 0]
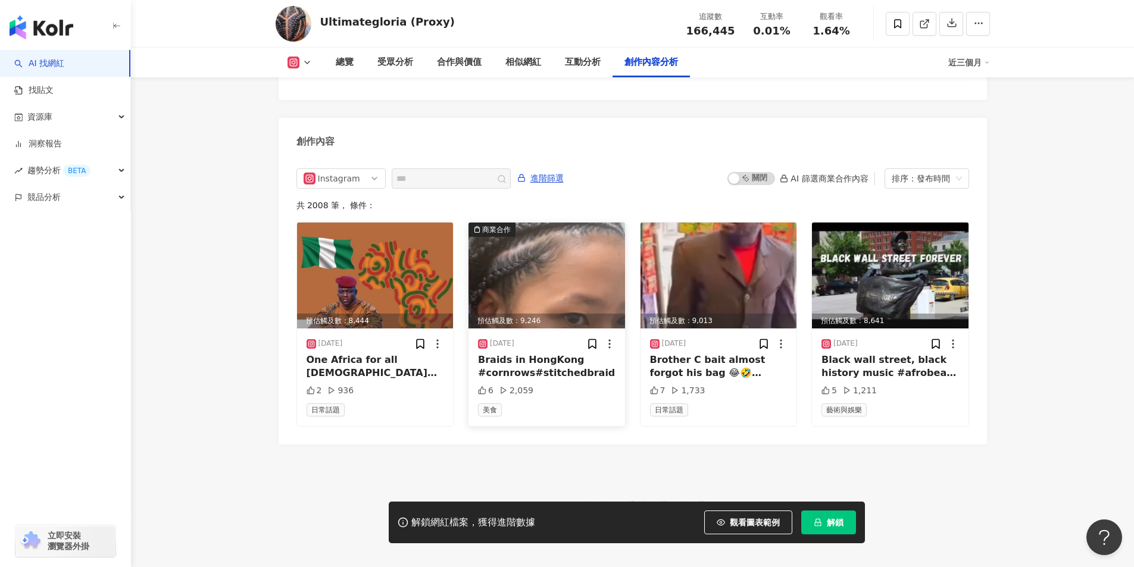
click at [552, 359] on div "Braids in HongKong #cornrows#stitchedbraids#braids" at bounding box center [546, 367] width 137 height 27
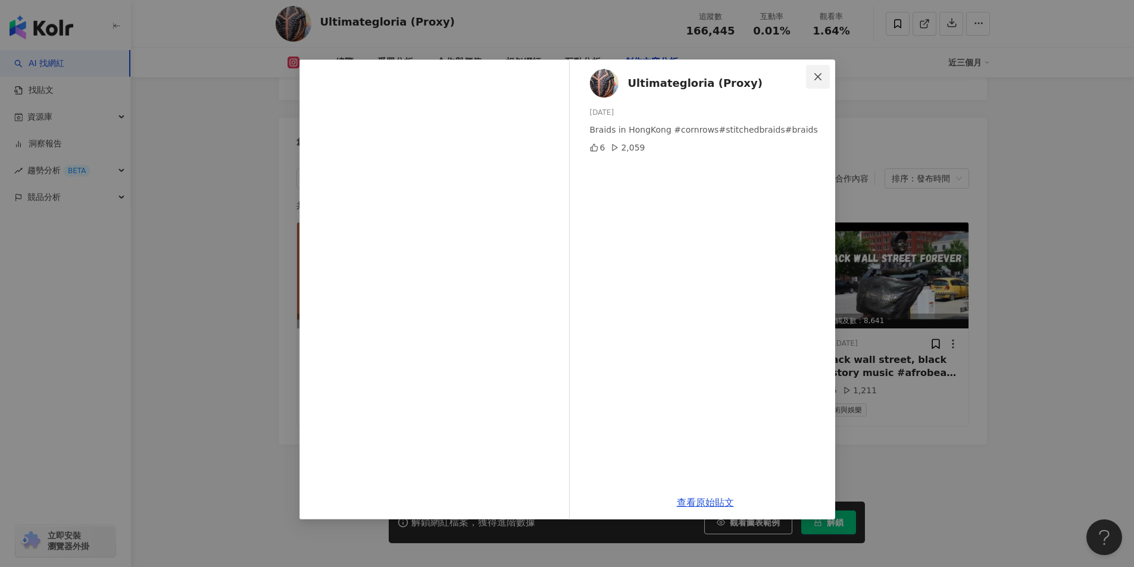
click at [811, 74] on span "Close" at bounding box center [818, 77] width 24 height 10
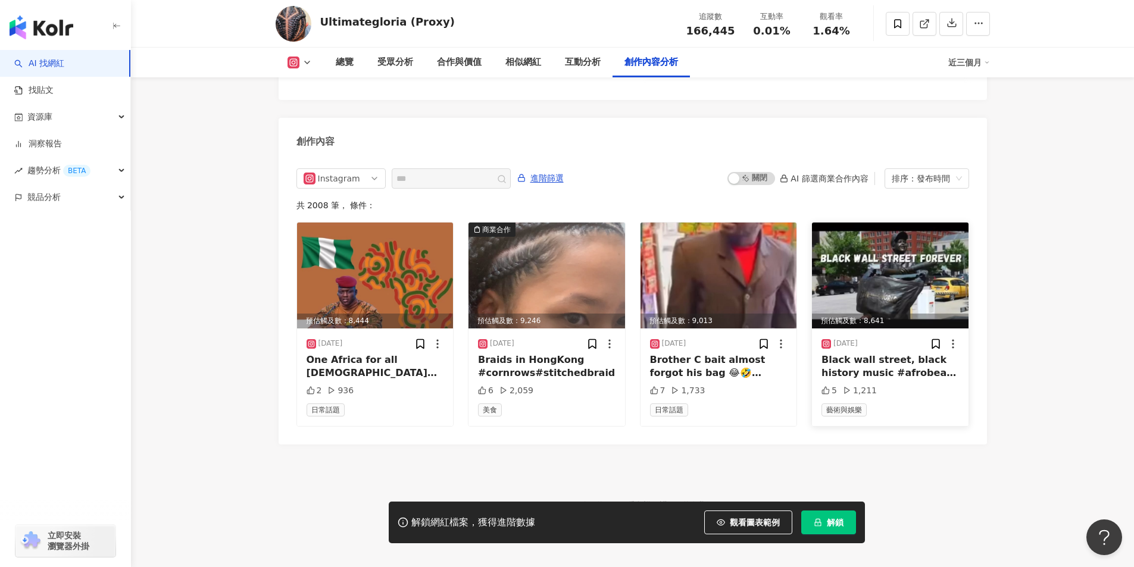
click at [898, 263] on img at bounding box center [890, 276] width 157 height 106
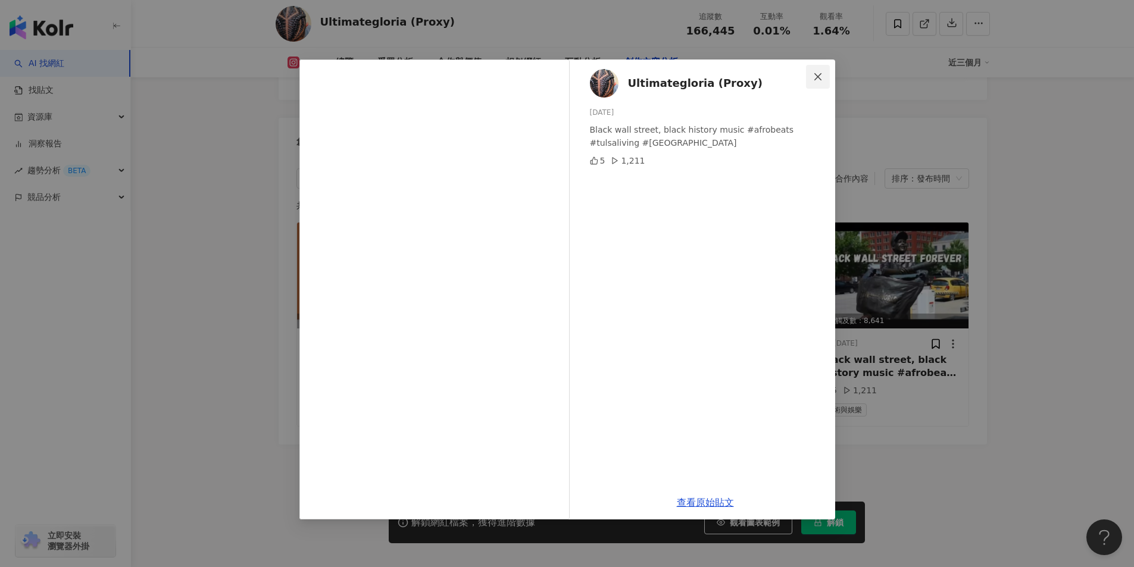
click at [820, 81] on icon "close" at bounding box center [818, 77] width 10 height 10
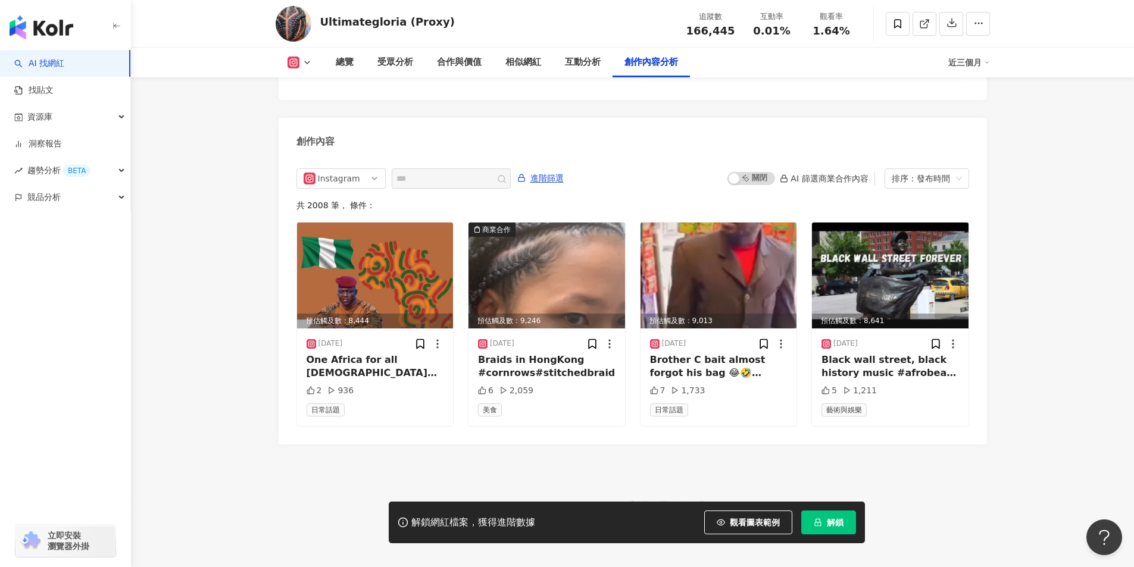
click at [75, 108] on div "資源庫" at bounding box center [65, 117] width 130 height 27
click at [62, 142] on link "網紅管理" at bounding box center [45, 144] width 33 height 12
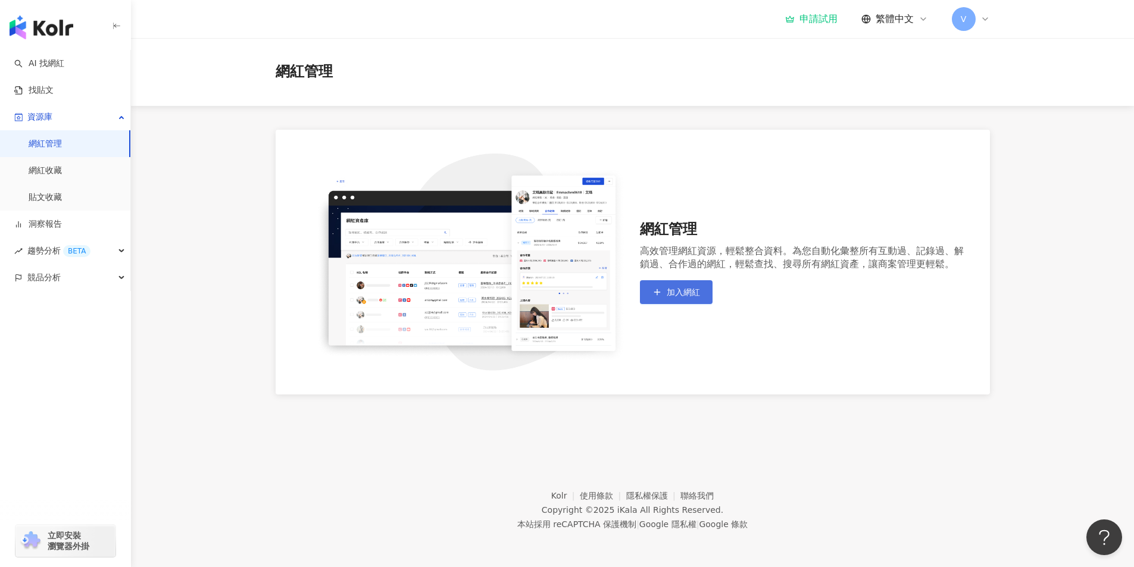
click at [693, 296] on span "加入網紅" at bounding box center [683, 292] width 33 height 10
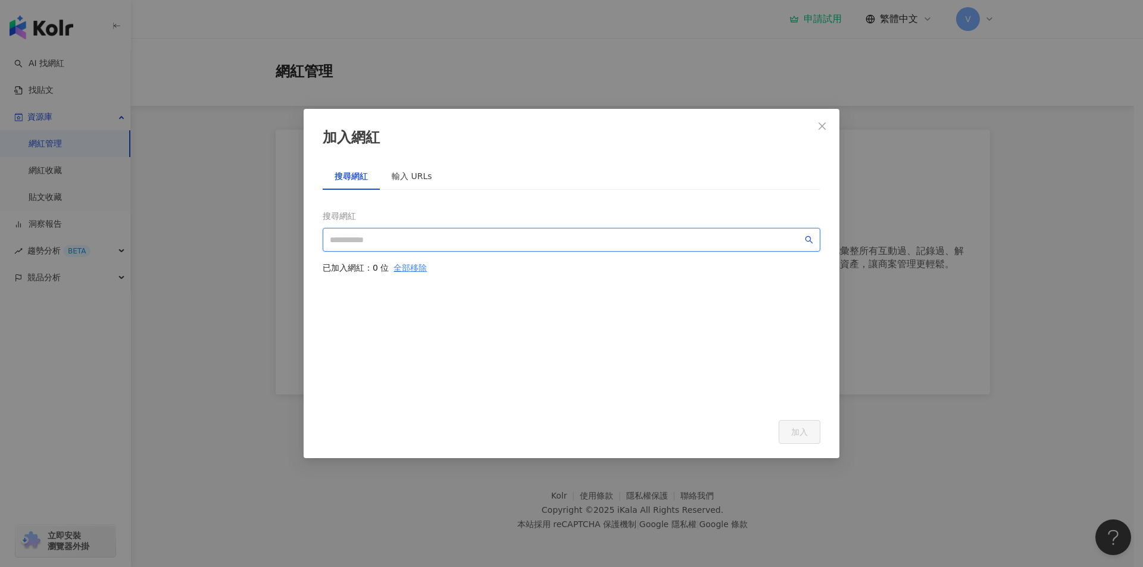
click at [474, 236] on input "search" at bounding box center [566, 239] width 473 height 13
click at [420, 180] on div "輸入 URLs" at bounding box center [412, 176] width 40 height 13
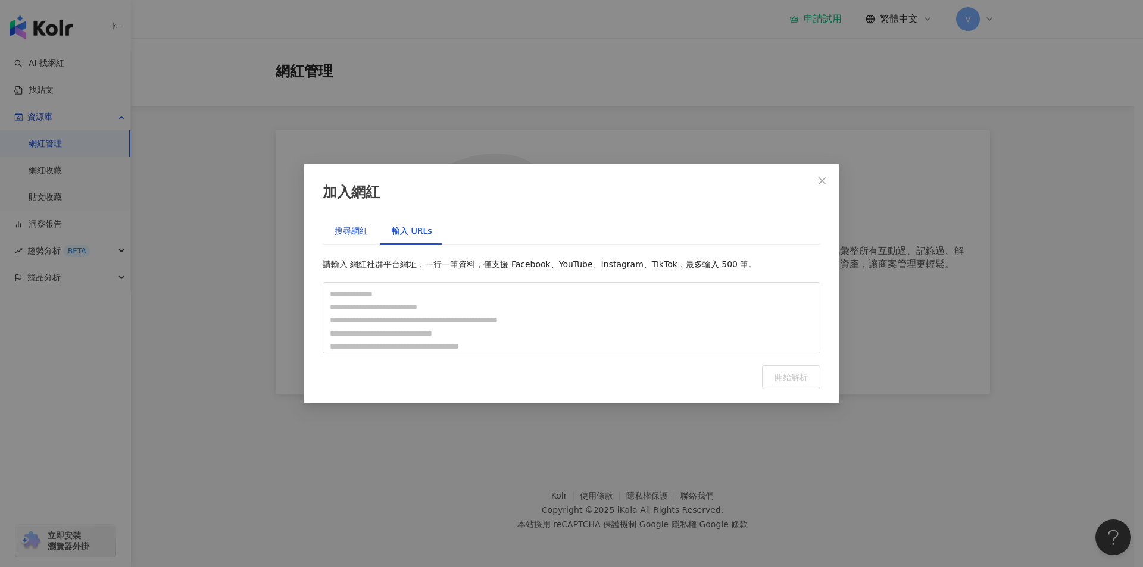
click at [359, 229] on div "搜尋網紅" at bounding box center [350, 230] width 33 height 13
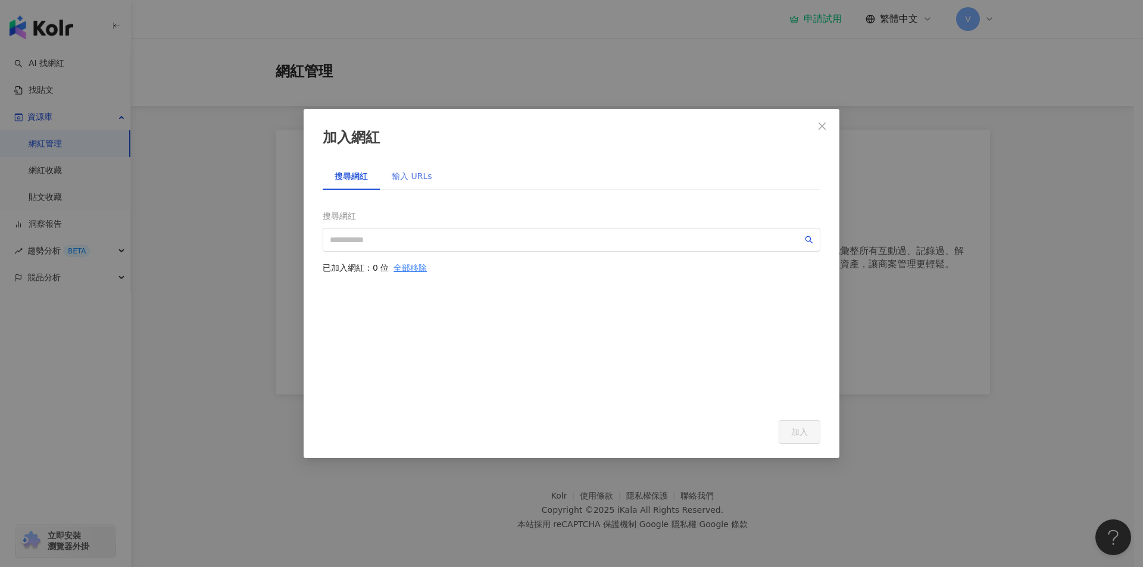
click at [424, 185] on div "輸入 URLs" at bounding box center [412, 175] width 64 height 27
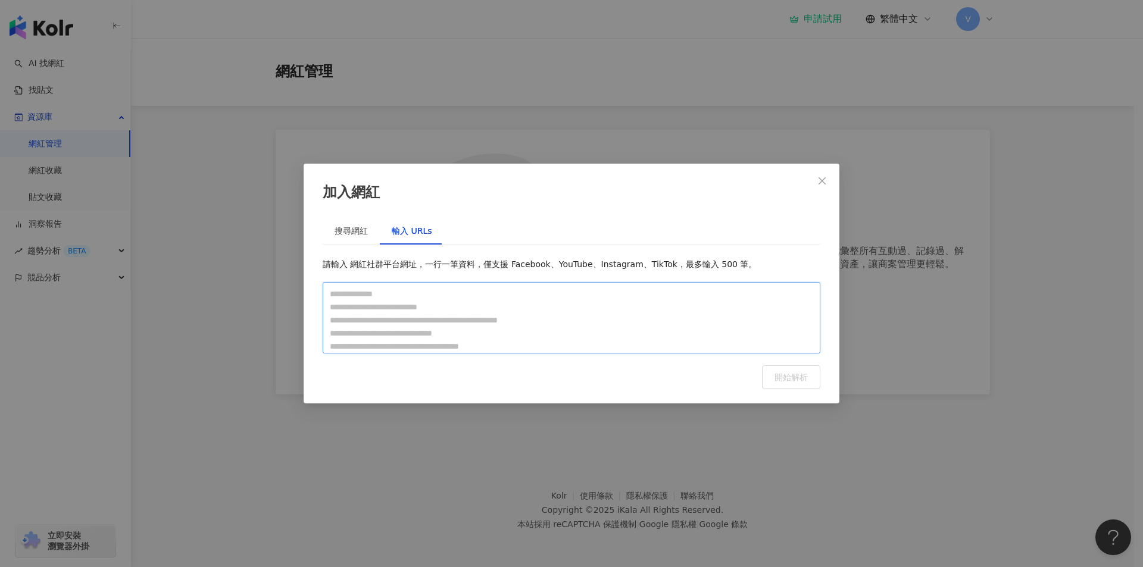
click at [438, 294] on textarea at bounding box center [572, 317] width 498 height 71
paste textarea "**********"
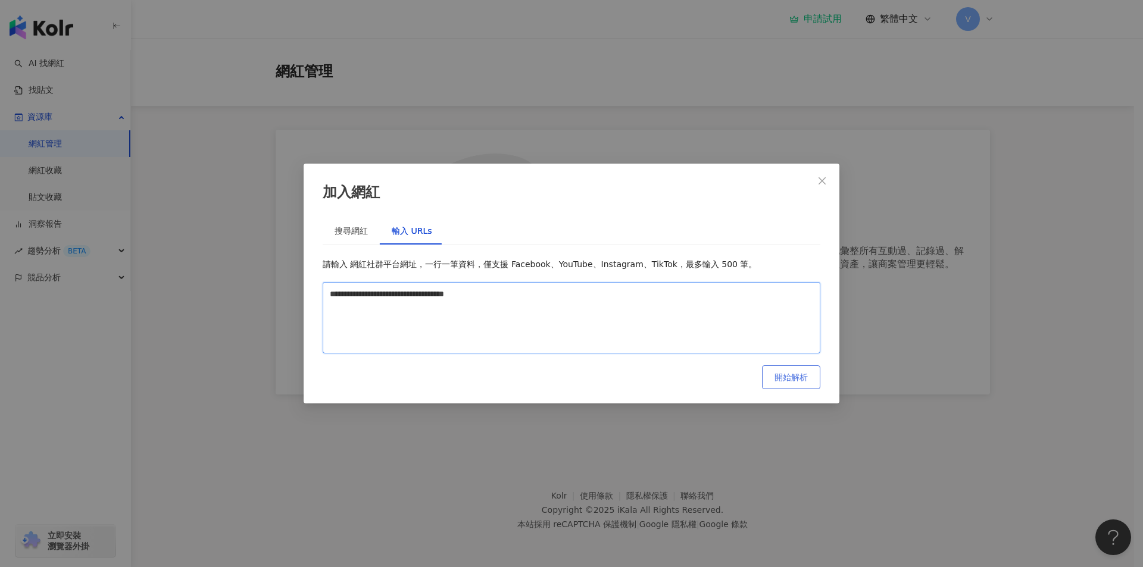
type textarea "**********"
click at [794, 374] on span "開始解析" at bounding box center [790, 378] width 33 height 10
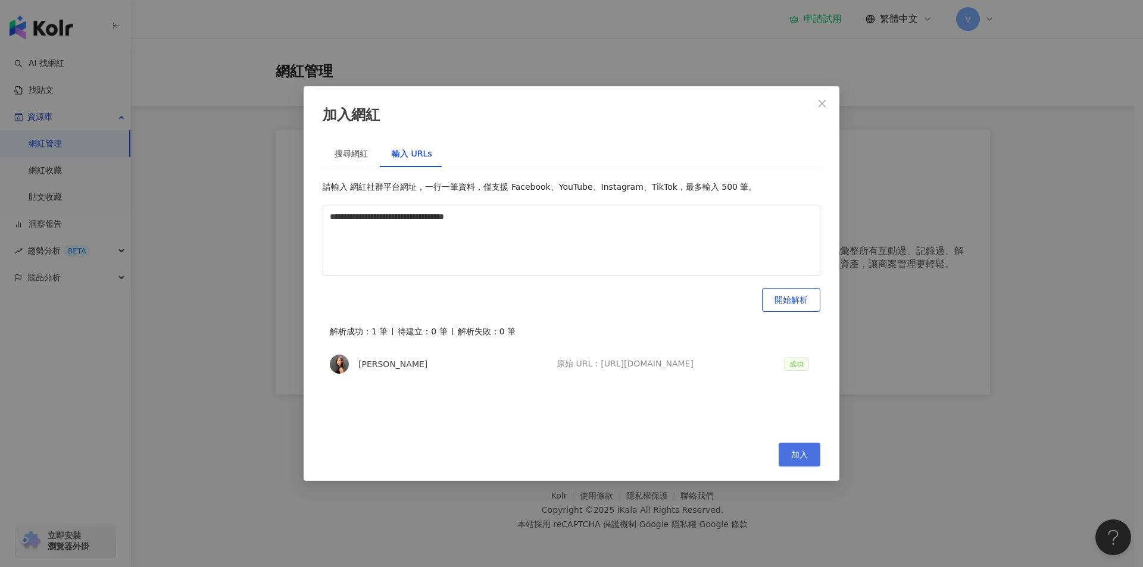
click at [803, 450] on span "加入" at bounding box center [799, 455] width 17 height 10
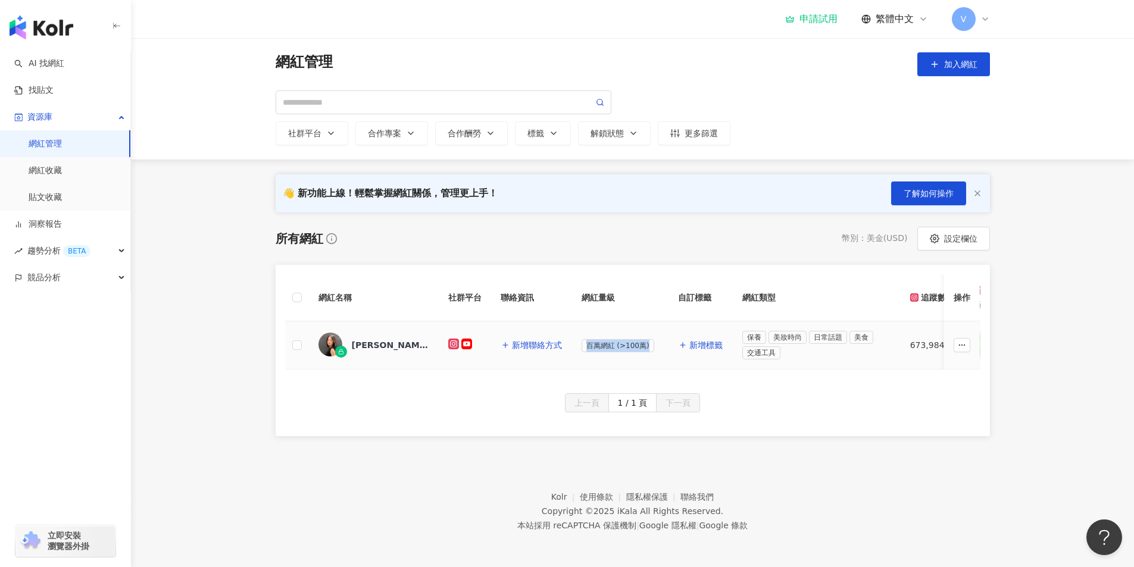
drag, startPoint x: 548, startPoint y: 368, endPoint x: 602, endPoint y: 368, distance: 53.6
click at [602, 368] on tr "[PERSON_NAME] 新增聯絡方式 百萬網紅 (>100萬) 新增標籤 保養 美妝時尚 日常話題 美食 交通工具 673,[PHONE_NUMBER] …" at bounding box center [1151, 345] width 1733 height 48
click at [577, 368] on td "百萬網紅 (>100萬)" at bounding box center [620, 345] width 96 height 48
click at [353, 342] on div "Michelle Choi" at bounding box center [390, 345] width 77 height 12
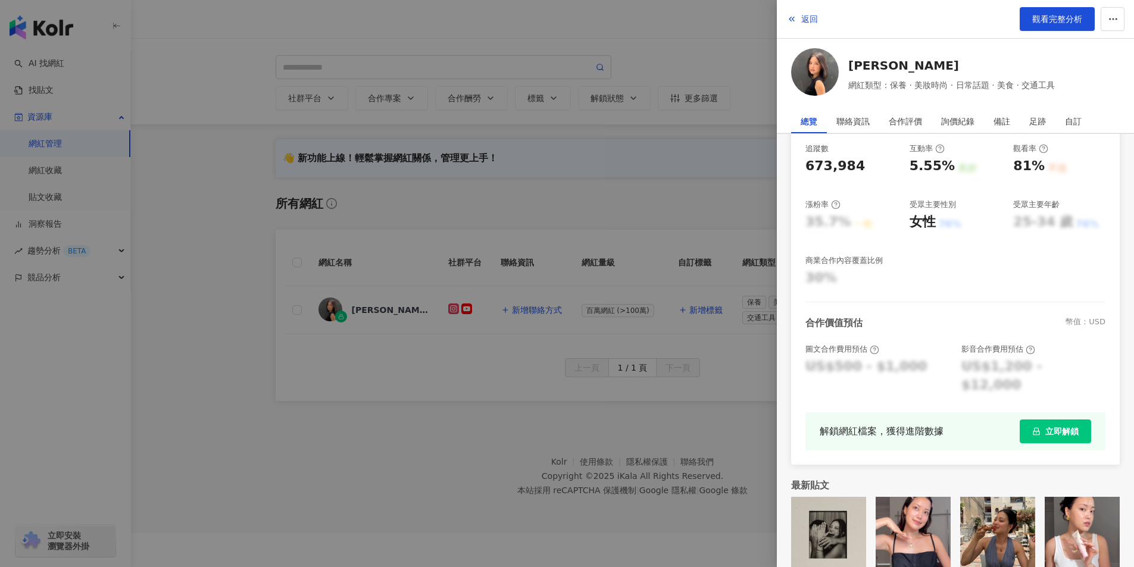
scroll to position [55, 0]
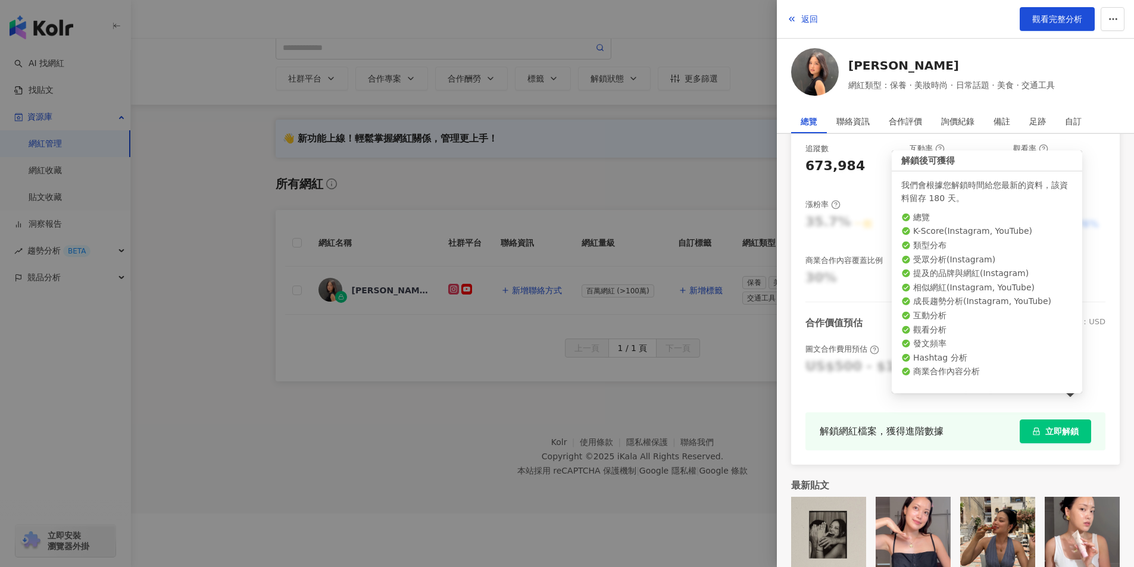
click at [1034, 420] on button "立即解鎖" at bounding box center [1055, 432] width 71 height 24
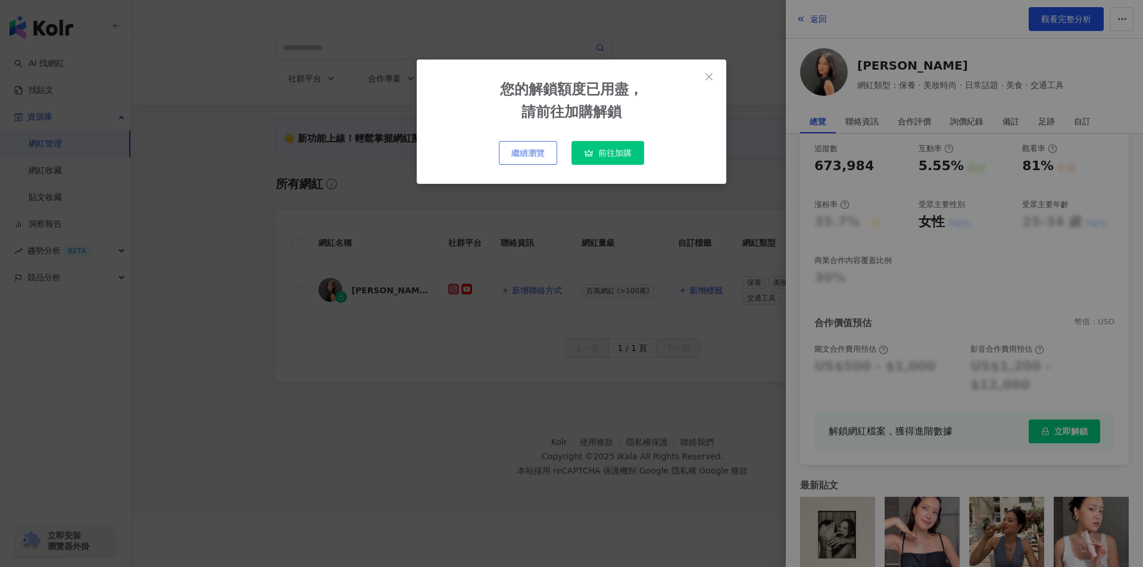
click at [513, 145] on button "繼續瀏覽" at bounding box center [528, 153] width 58 height 24
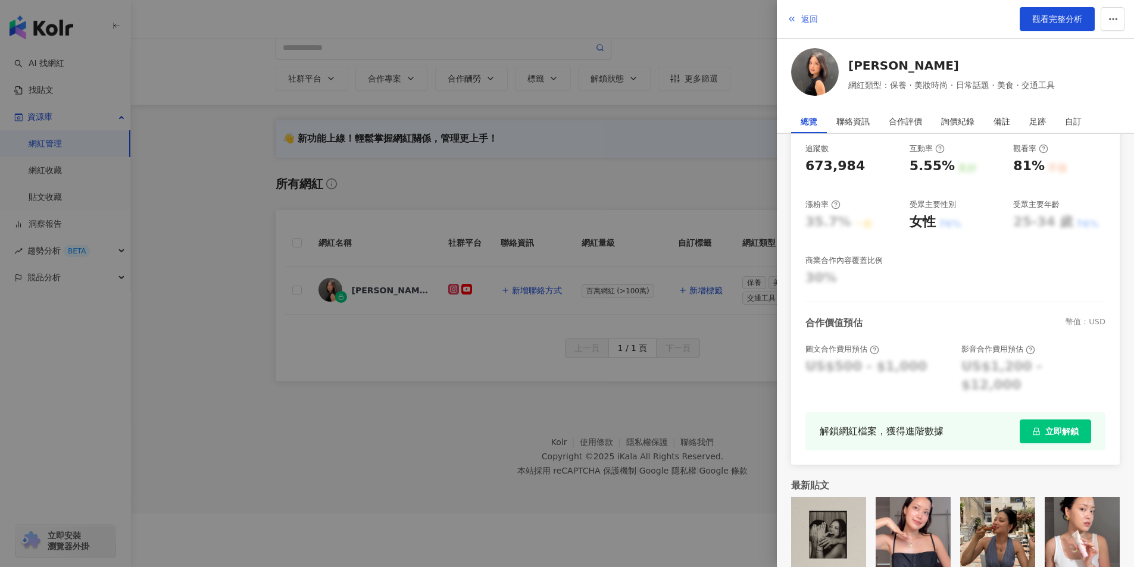
click at [815, 14] on span "返回" at bounding box center [809, 19] width 17 height 10
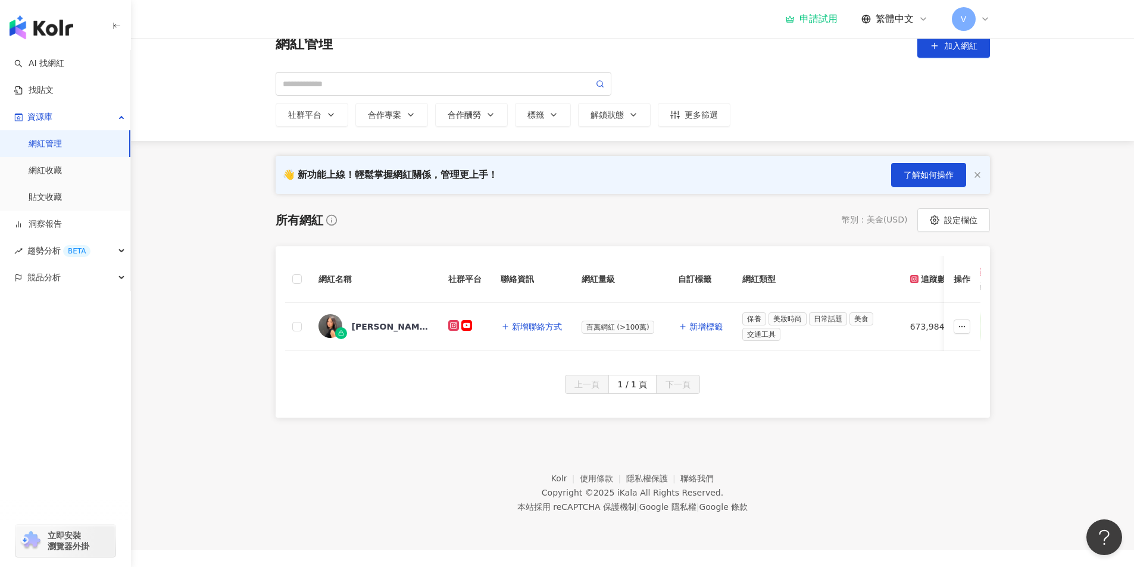
scroll to position [0, 0]
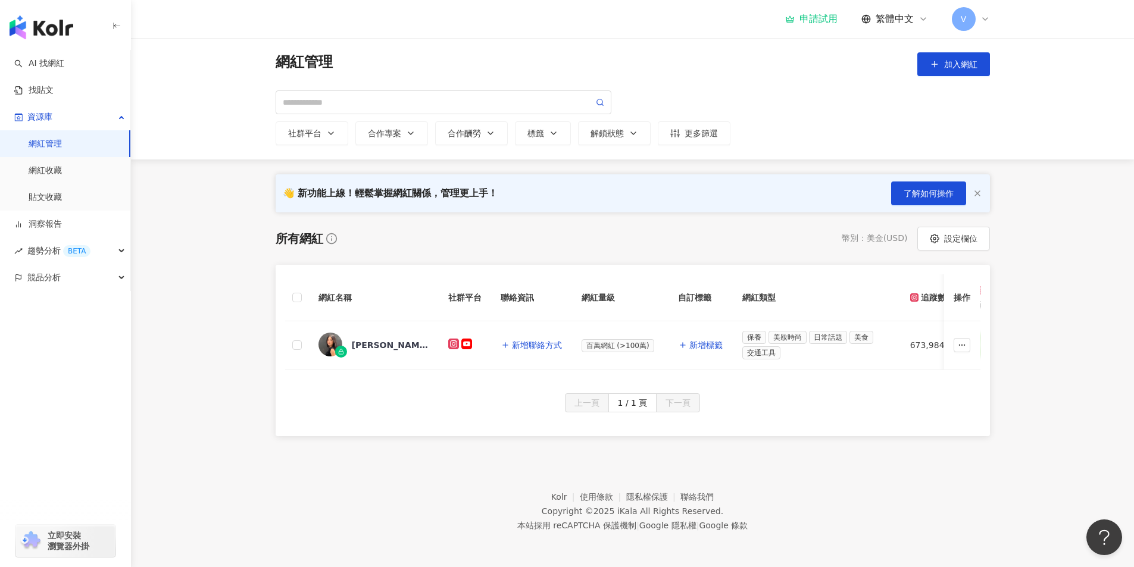
click at [830, 20] on div "申請試用" at bounding box center [811, 19] width 52 height 12
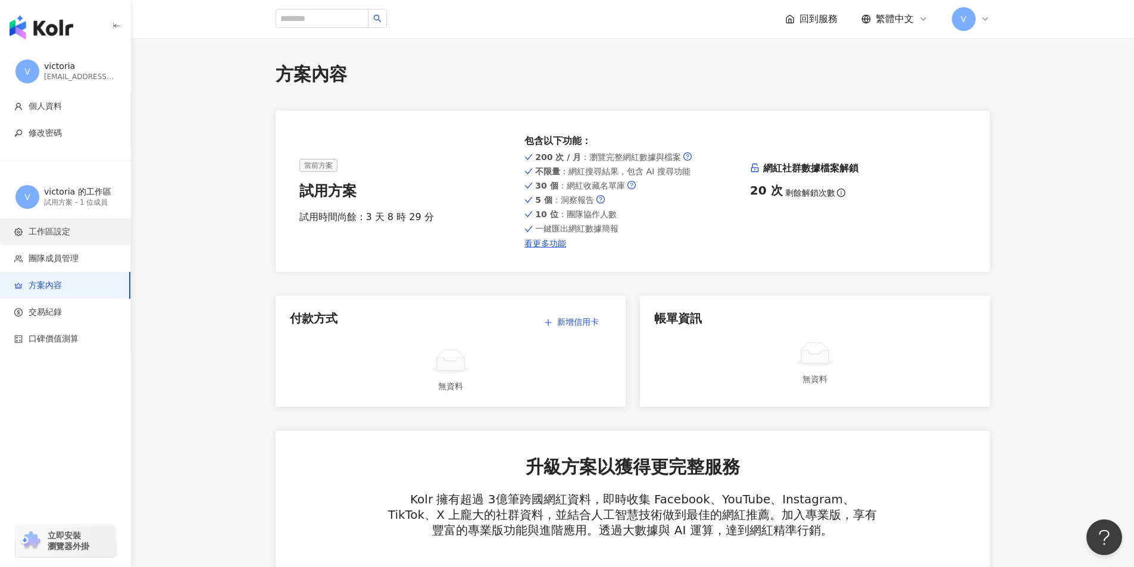
click at [79, 233] on span "工作區設定" at bounding box center [67, 232] width 107 height 12
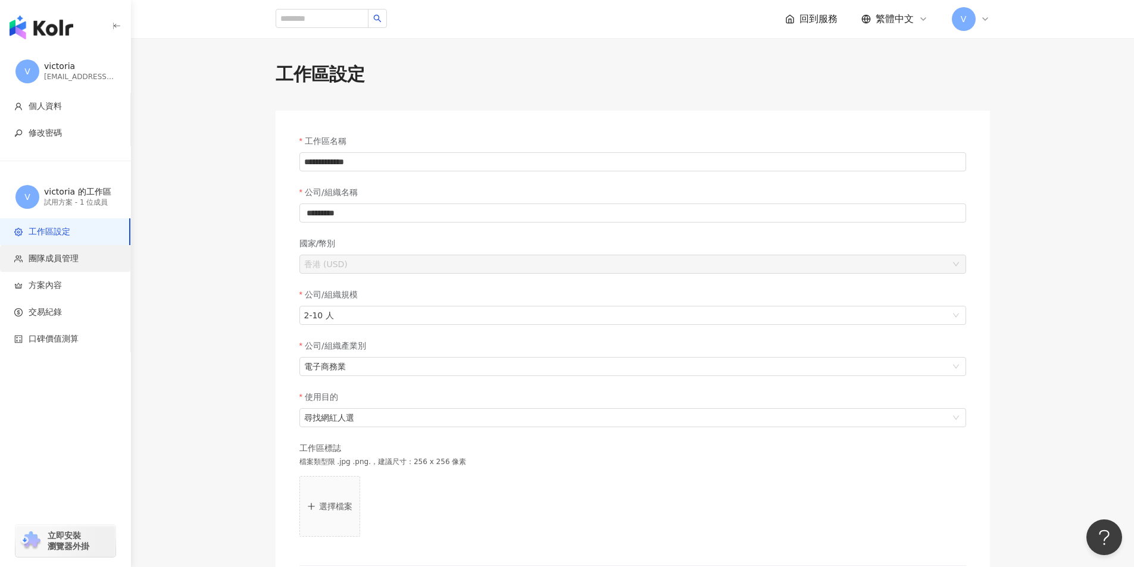
click at [83, 255] on span "團隊成員管理" at bounding box center [67, 259] width 107 height 12
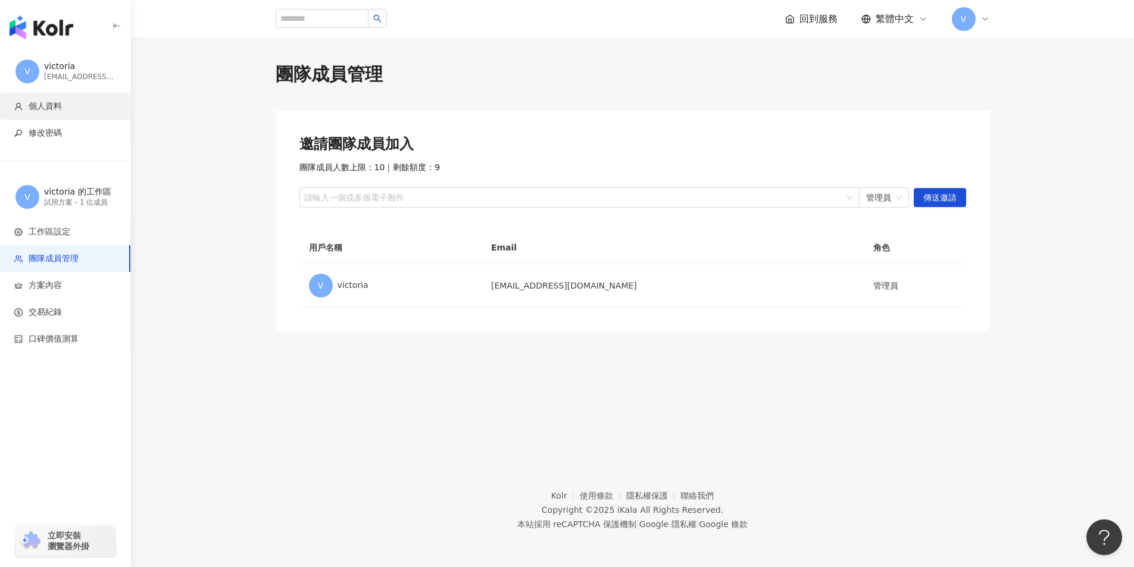
click at [85, 114] on li "個人資料" at bounding box center [65, 106] width 130 height 27
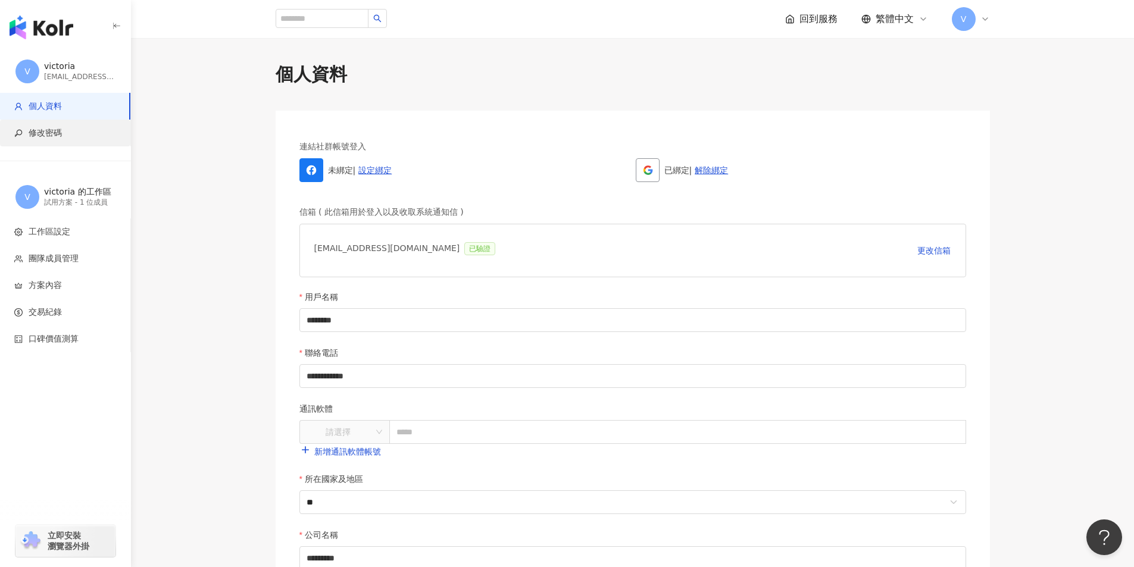
click at [83, 136] on span "修改密碼" at bounding box center [67, 133] width 107 height 12
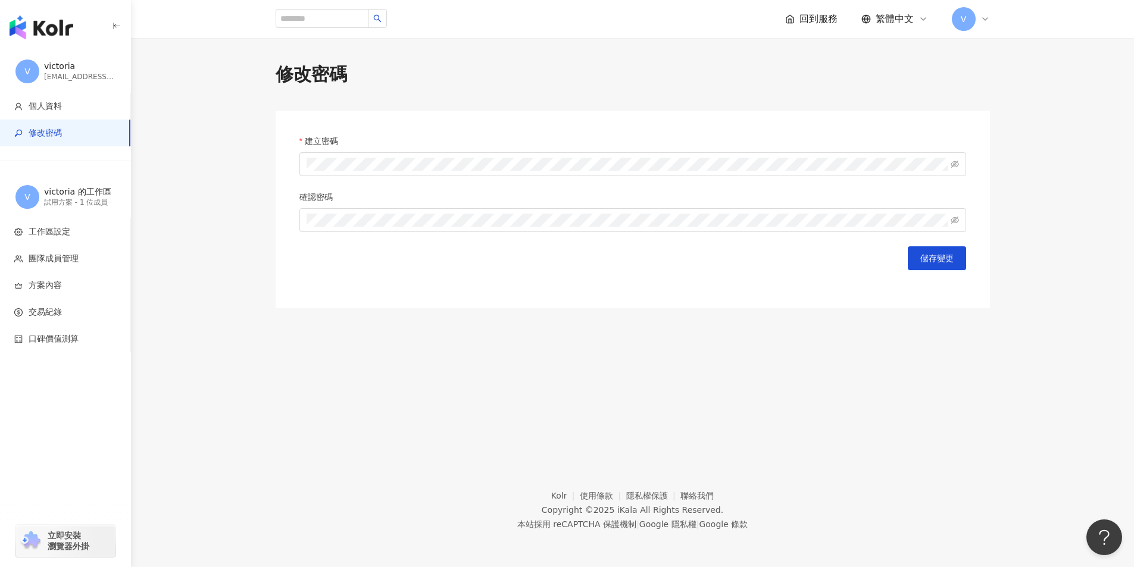
click at [83, 199] on div "試用方案 - 1 位成員" at bounding box center [79, 203] width 71 height 10
click at [92, 259] on span "團隊成員管理" at bounding box center [67, 259] width 107 height 12
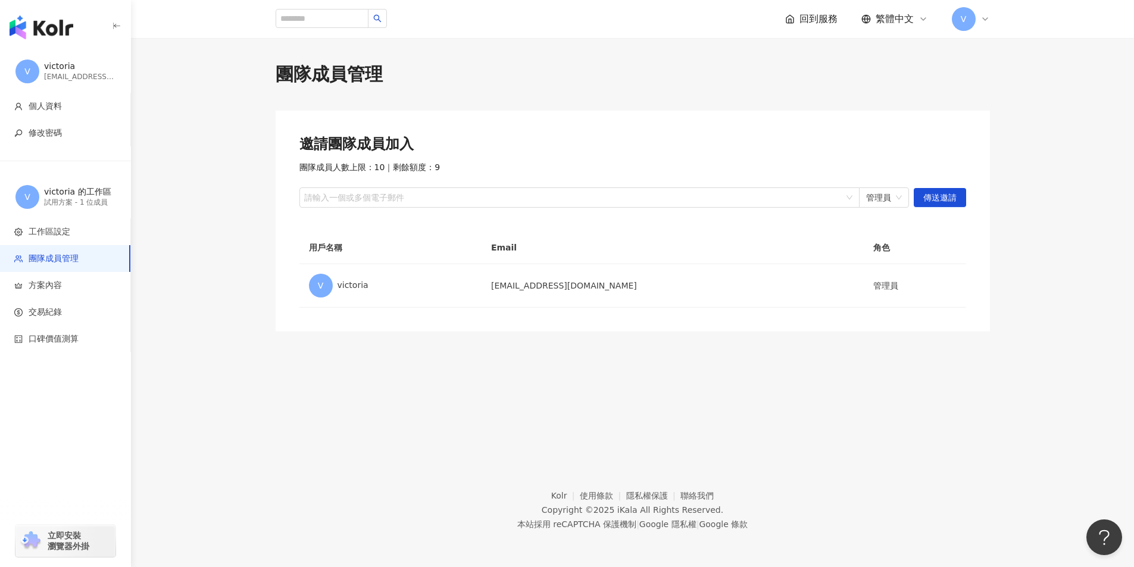
click at [808, 18] on span "回到服務" at bounding box center [818, 18] width 38 height 13
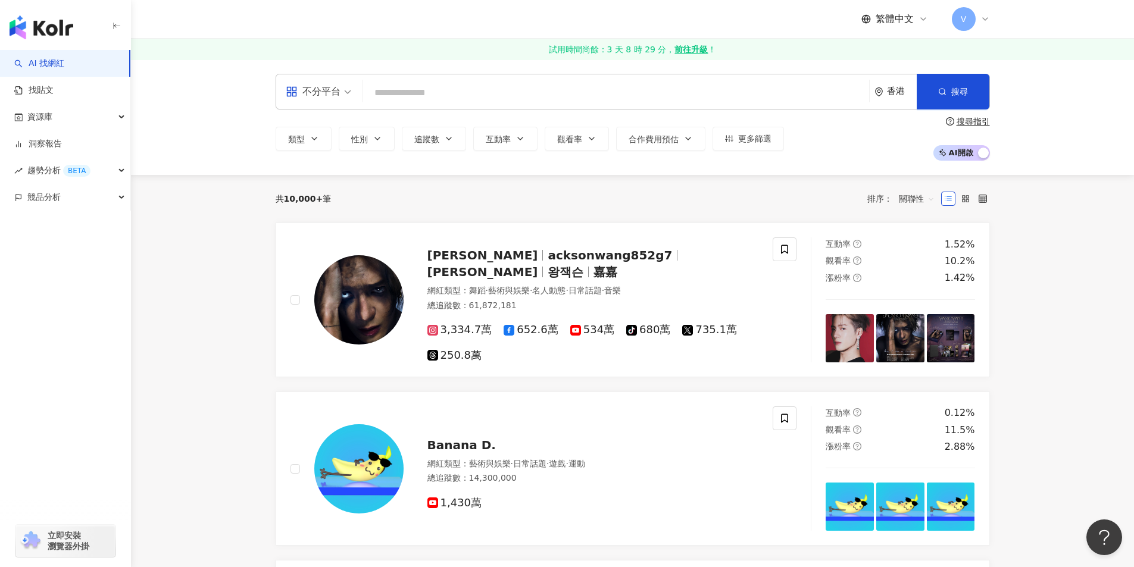
click at [586, 87] on input "search" at bounding box center [616, 93] width 496 height 23
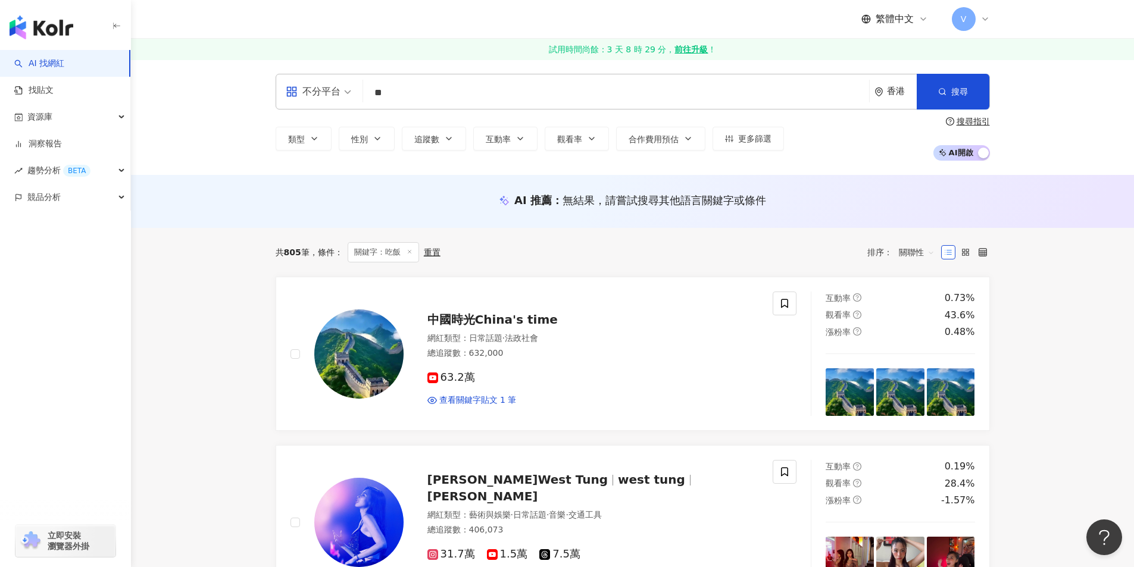
click at [418, 89] on input "**" at bounding box center [616, 93] width 496 height 23
type input "*"
type input "***"
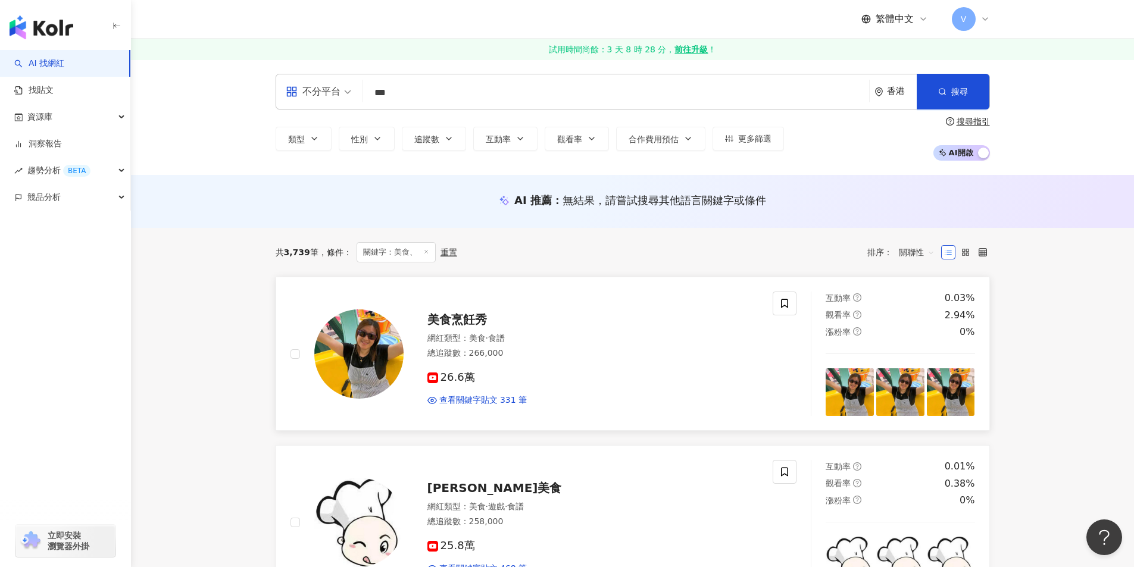
click at [559, 321] on div "美食烹飪秀" at bounding box center [593, 319] width 332 height 17
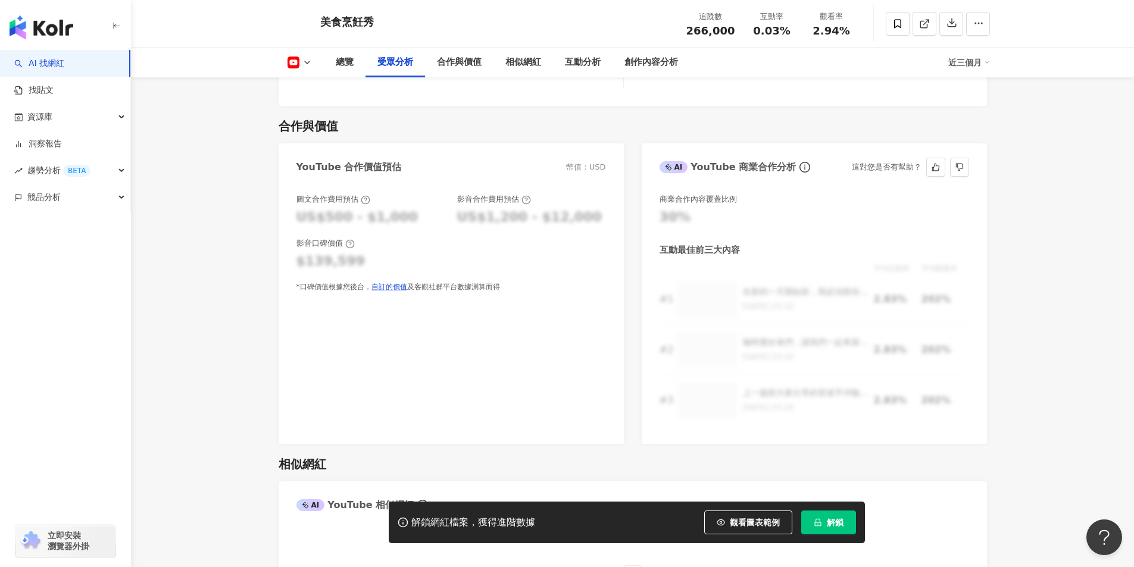
scroll to position [1059, 0]
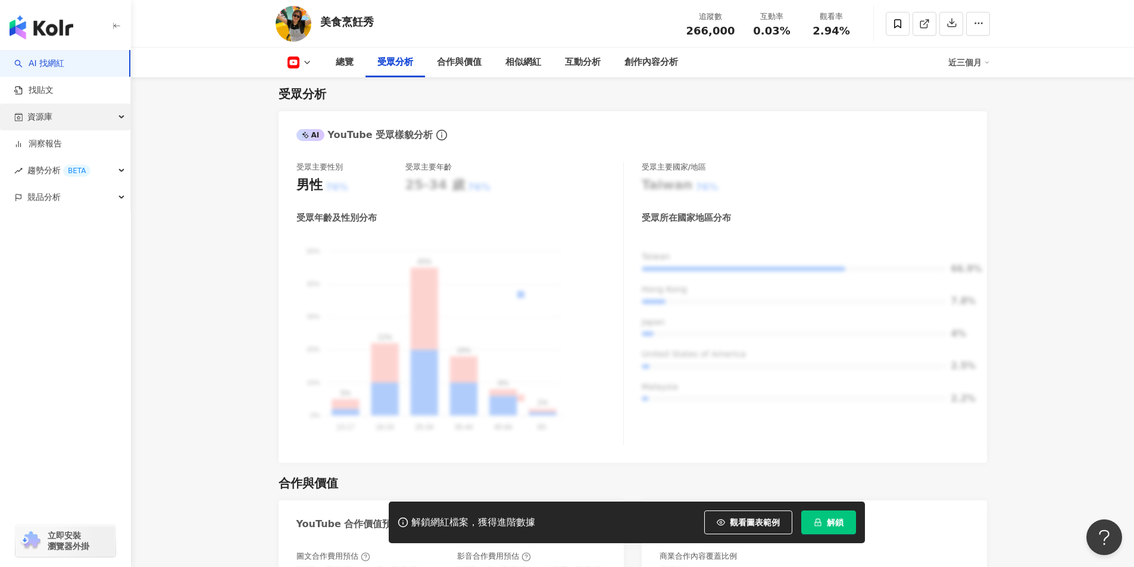
click at [67, 121] on div "資源庫" at bounding box center [65, 117] width 130 height 27
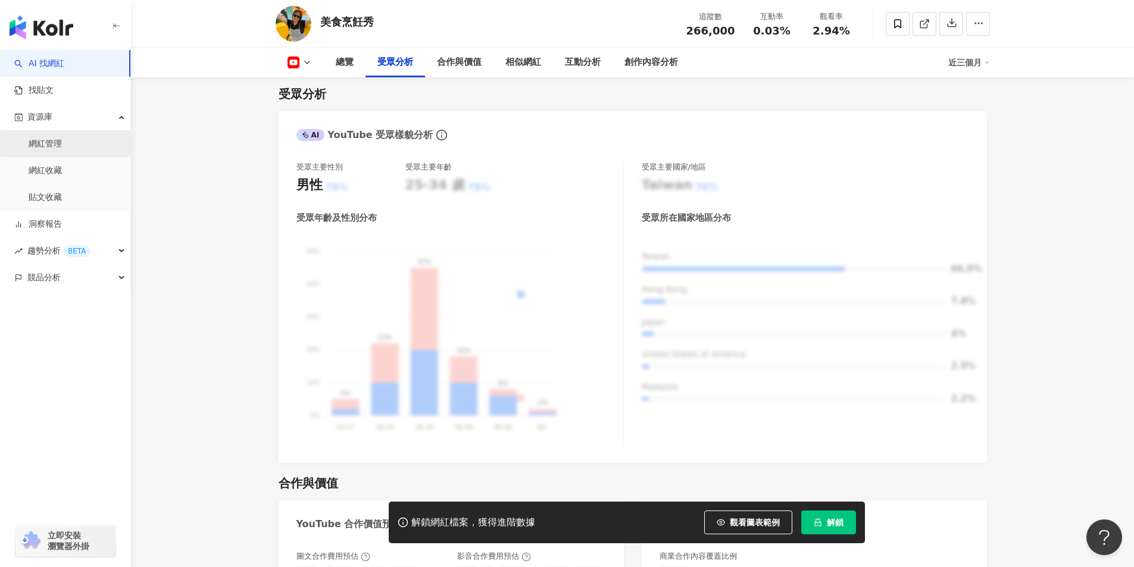
click at [62, 145] on link "網紅管理" at bounding box center [45, 144] width 33 height 12
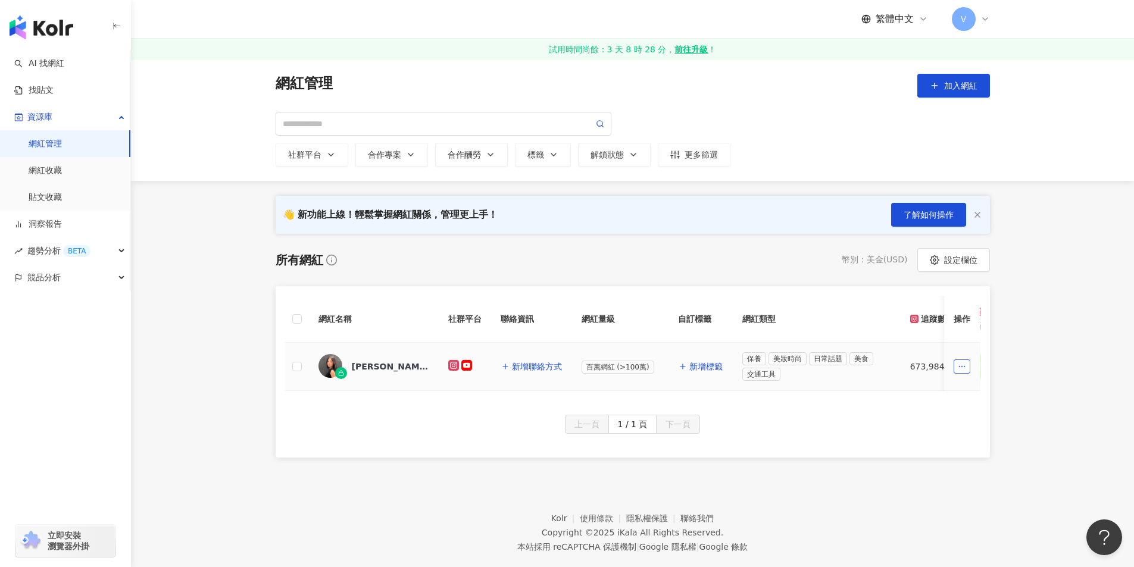
click at [969, 368] on button "button" at bounding box center [962, 366] width 17 height 14
click at [949, 390] on span "立即解鎖" at bounding box center [937, 391] width 33 height 10
click at [379, 370] on div "[PERSON_NAME]" at bounding box center [385, 367] width 77 height 12
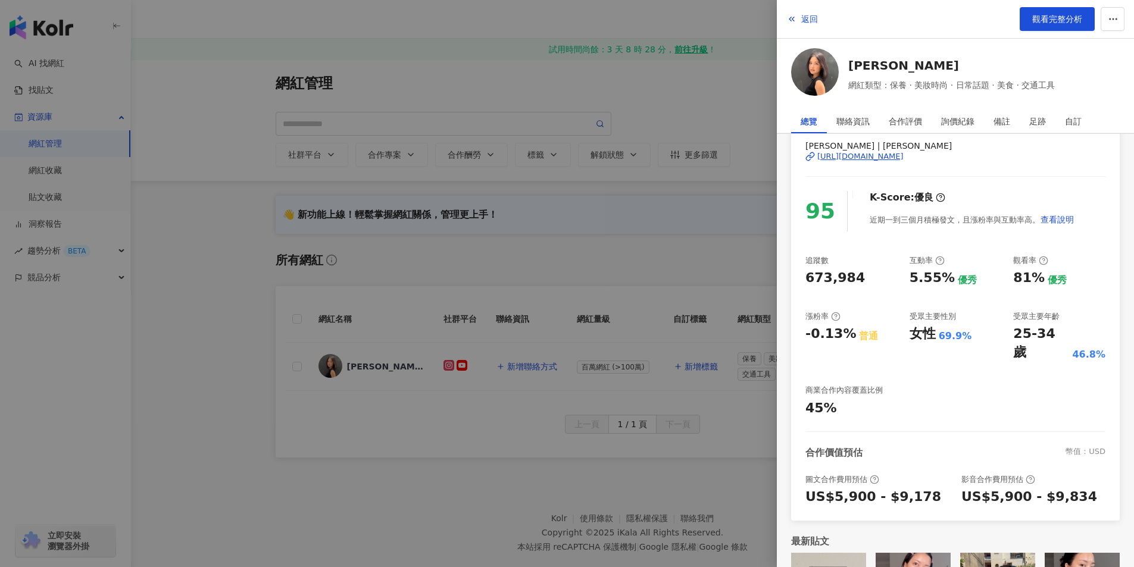
scroll to position [116, 0]
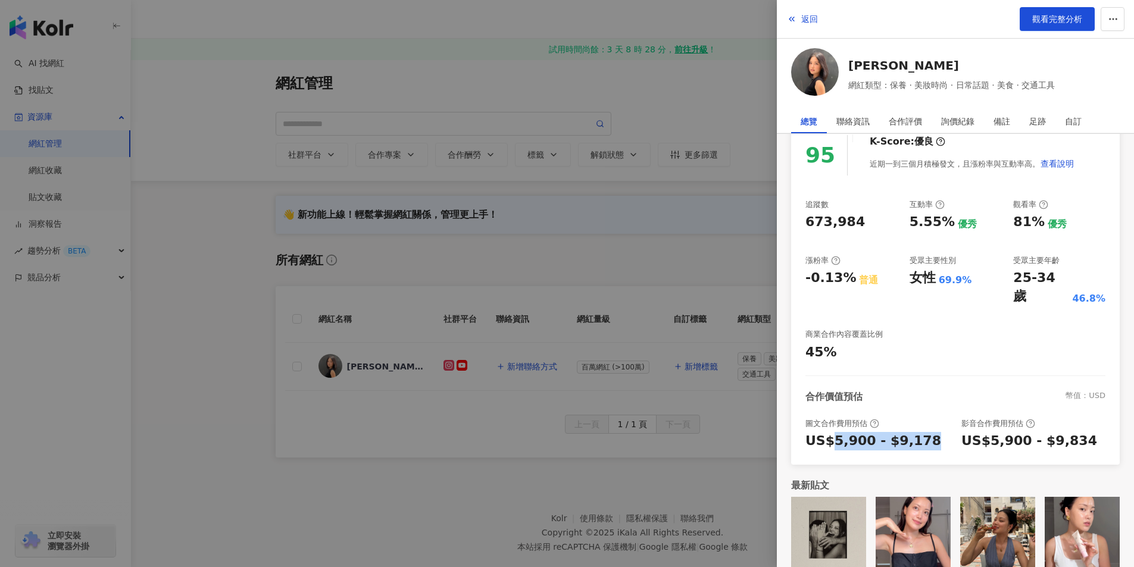
drag, startPoint x: 830, startPoint y: 414, endPoint x: 917, endPoint y: 418, distance: 87.0
click at [917, 432] on div "US$5,900 - $9,178" at bounding box center [873, 441] width 136 height 18
click at [895, 398] on div "合作價值預估 幣值：USD 圖文合作費用預估 US$5,900 - $9,178 影音合作費用預估 US$5,900 - $9,834" at bounding box center [955, 420] width 300 height 60
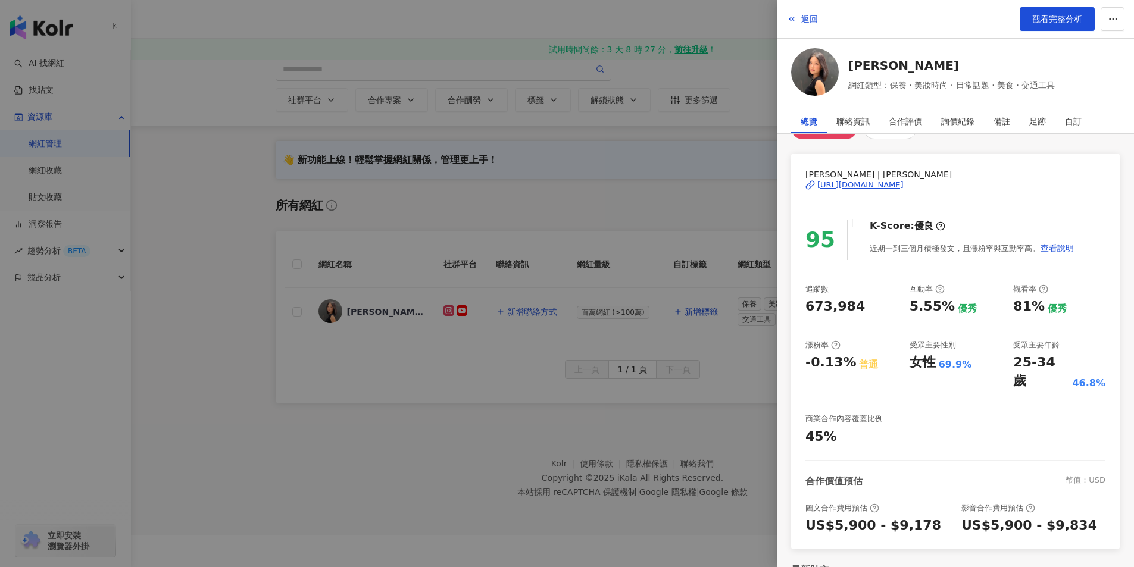
scroll to position [0, 0]
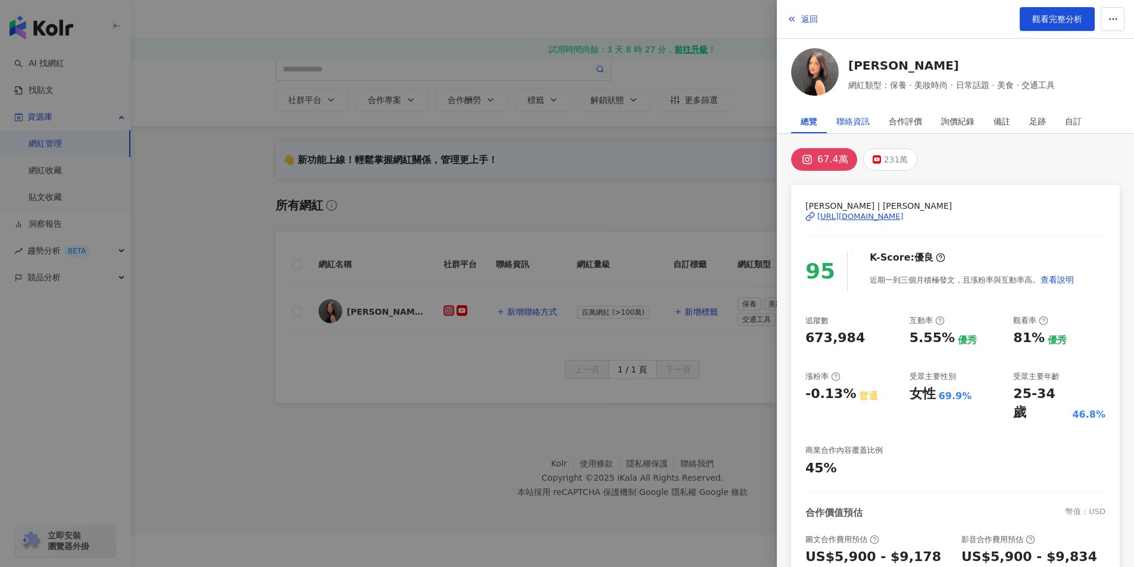
click at [852, 120] on div "聯絡資訊" at bounding box center [852, 122] width 33 height 24
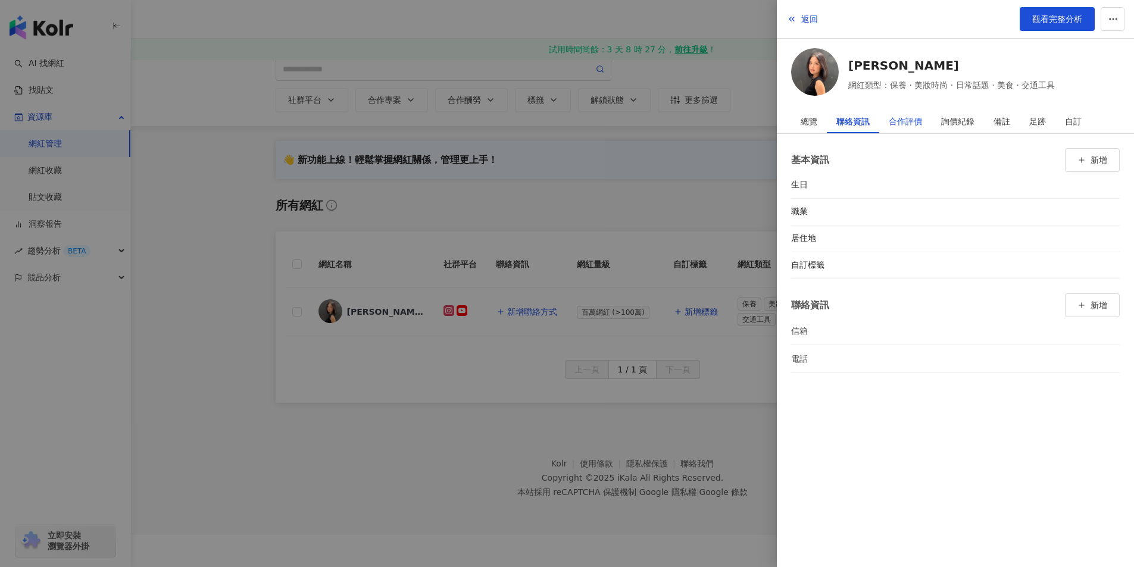
click at [893, 120] on div "合作評價" at bounding box center [905, 122] width 33 height 24
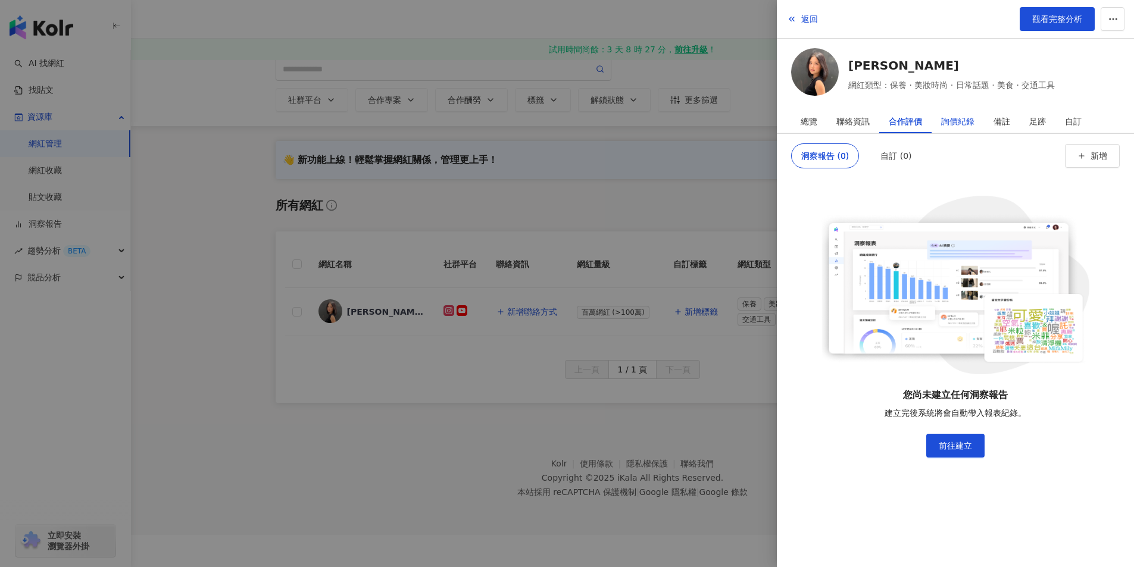
click at [956, 126] on div "詢價紀錄" at bounding box center [957, 122] width 33 height 24
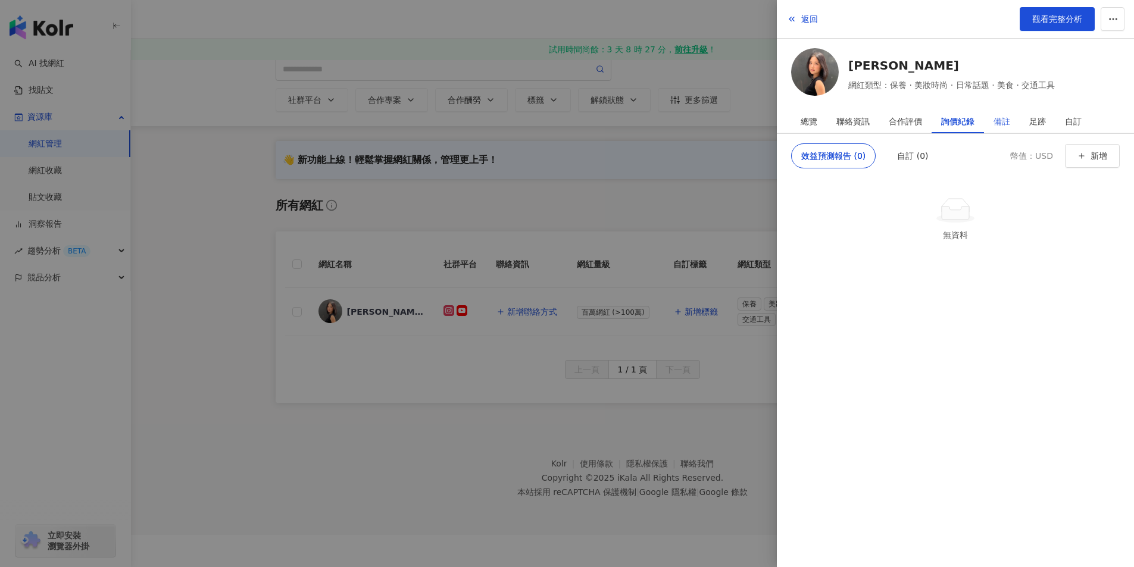
click at [1014, 117] on div "備註" at bounding box center [1002, 122] width 36 height 24
click at [1030, 117] on div "足跡" at bounding box center [1038, 122] width 36 height 24
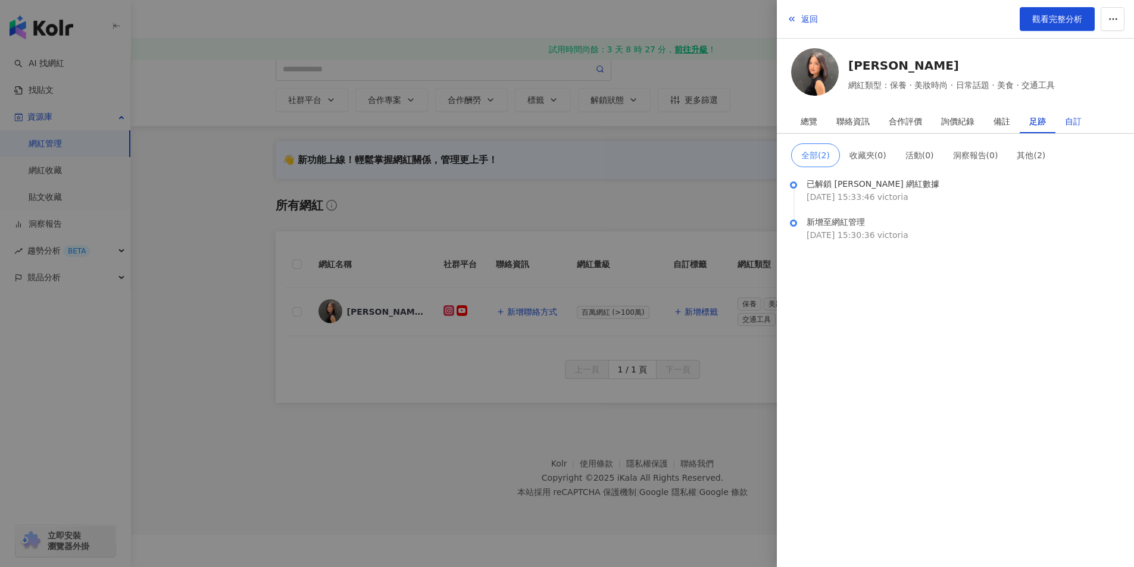
click at [1081, 118] on div "自訂" at bounding box center [1073, 122] width 17 height 24
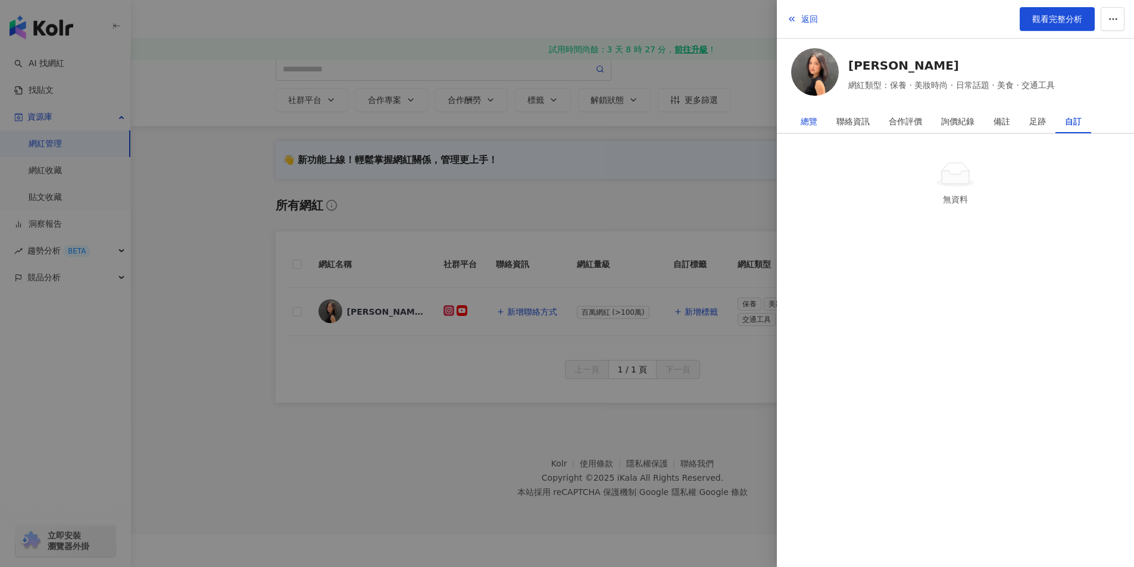
click at [812, 123] on div "總覽" at bounding box center [809, 122] width 17 height 24
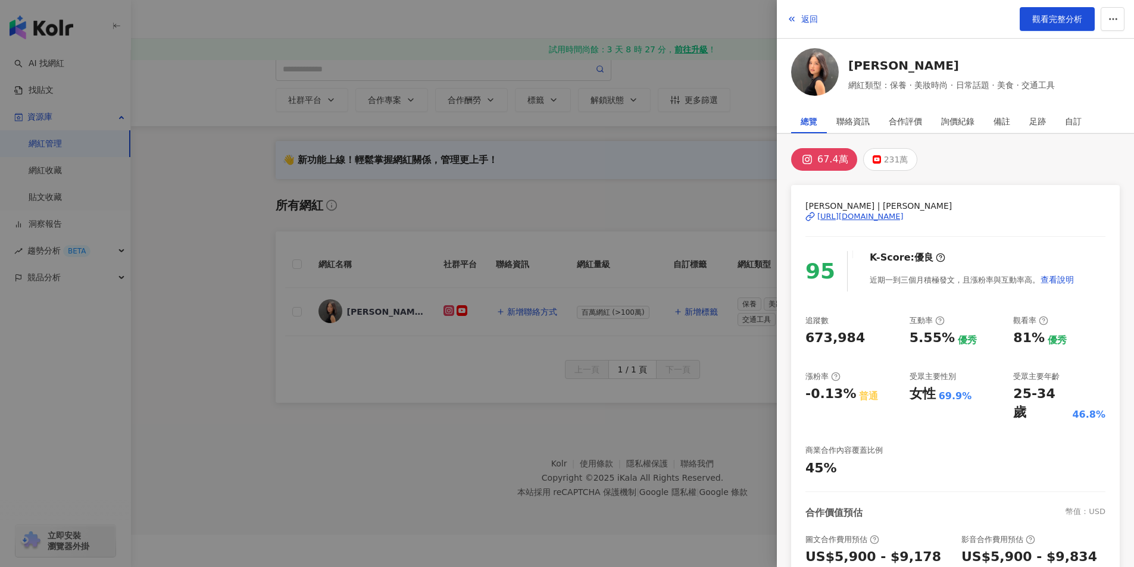
click at [568, 208] on div at bounding box center [567, 283] width 1134 height 567
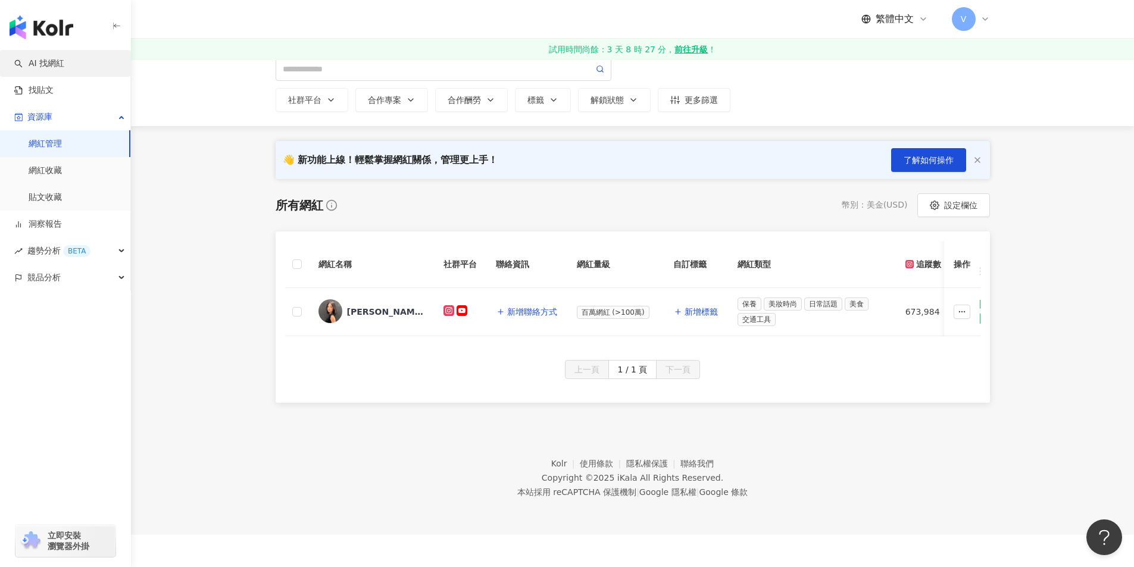
click at [64, 58] on link "AI 找網紅" at bounding box center [39, 64] width 50 height 12
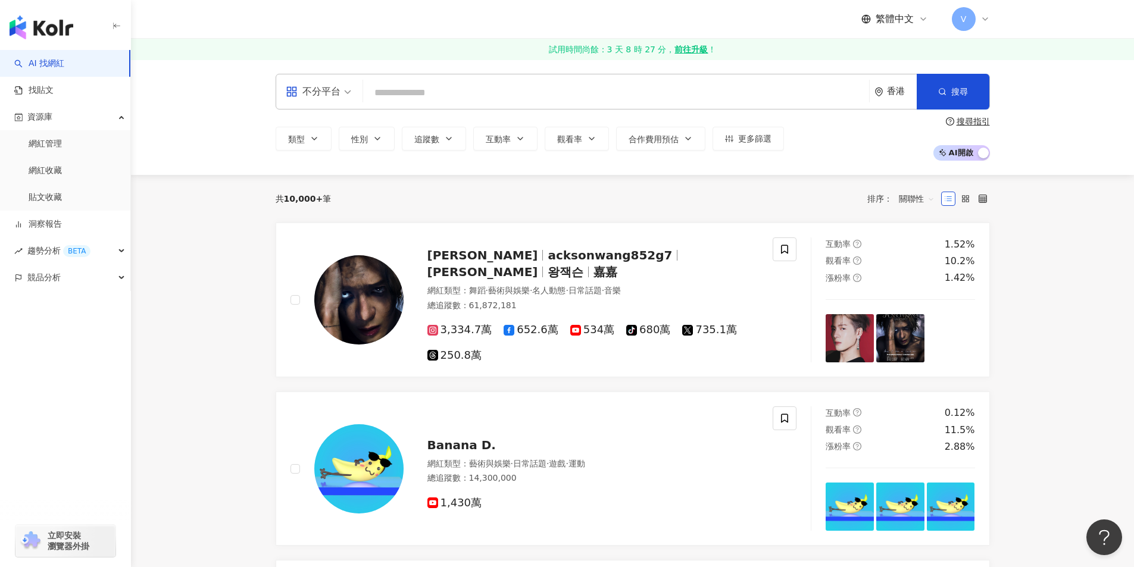
click at [318, 93] on div "不分平台" at bounding box center [313, 91] width 55 height 19
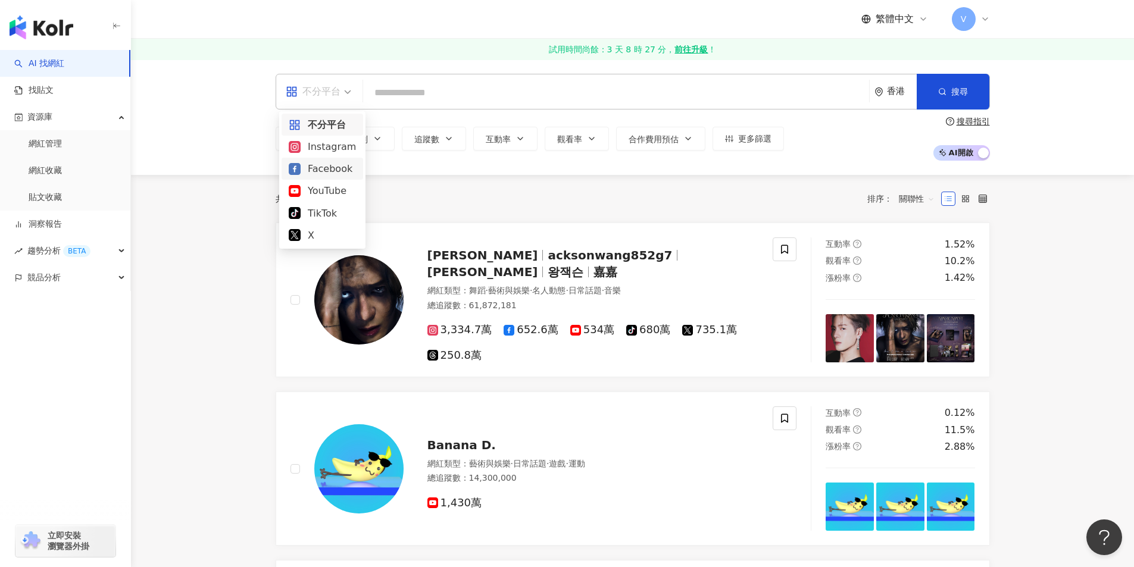
click at [194, 150] on div "不分平台 香港 搜尋 類型 性別 追蹤數 互動率 觀看率 合作費用預估 更多篩選 搜尋指引 AI 開啟 AI 關閉" at bounding box center [632, 117] width 1003 height 115
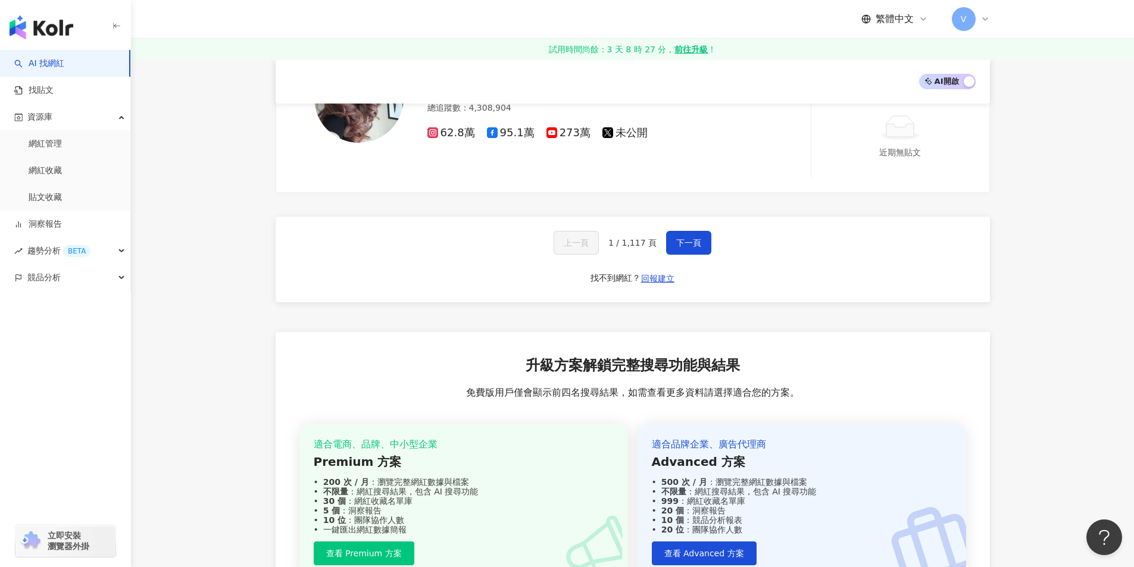
scroll to position [2024, 0]
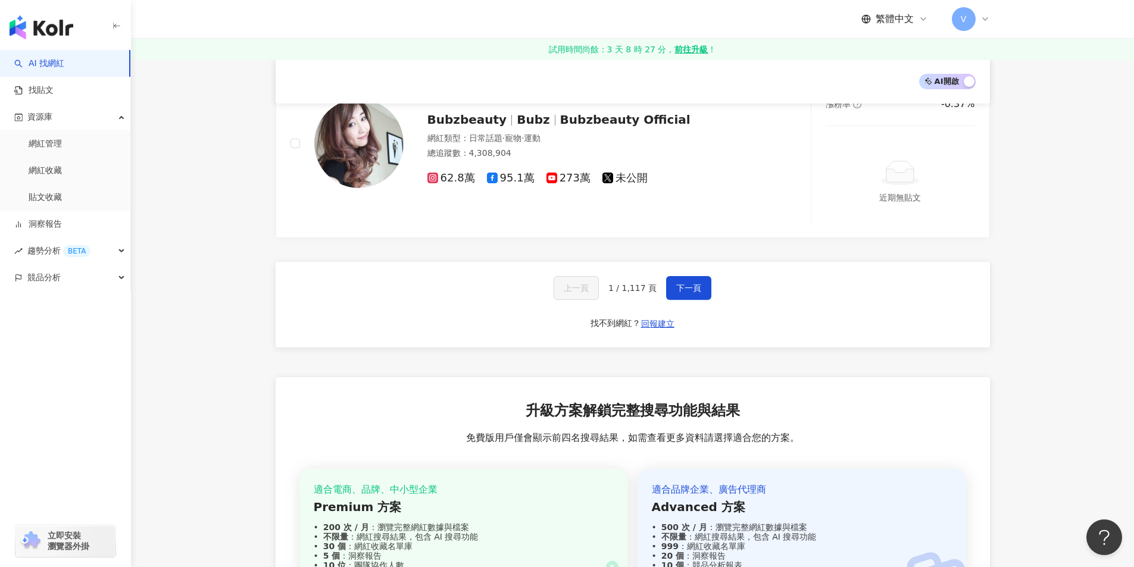
click at [714, 287] on div "上一頁 1 / 1,117 頁 下一頁 找不到網紅？ 回報建立" at bounding box center [633, 305] width 714 height 86
click at [685, 285] on span "下一頁" at bounding box center [688, 288] width 25 height 10
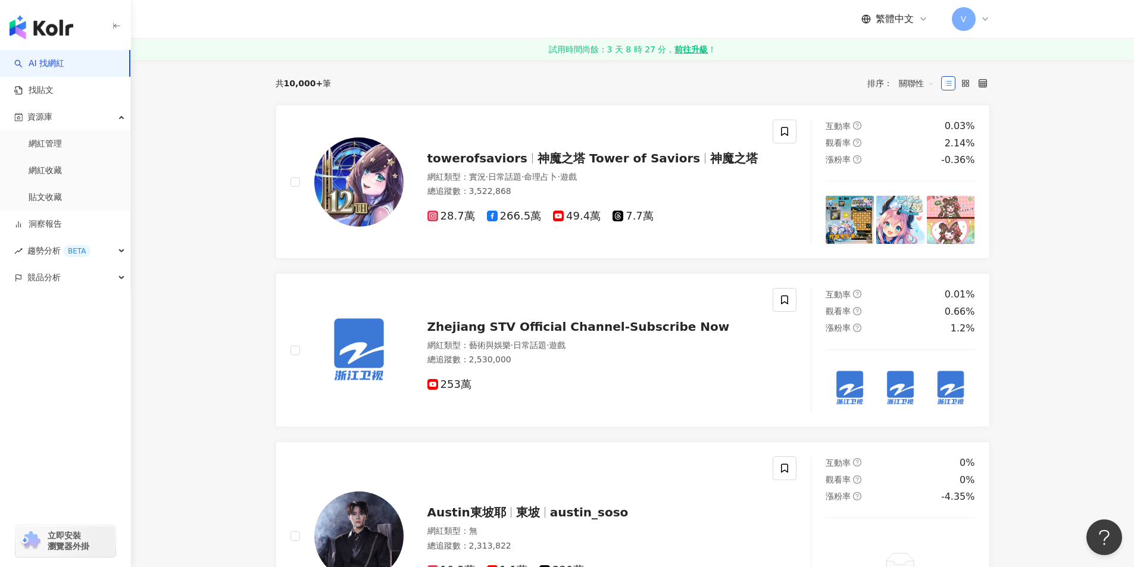
scroll to position [0, 0]
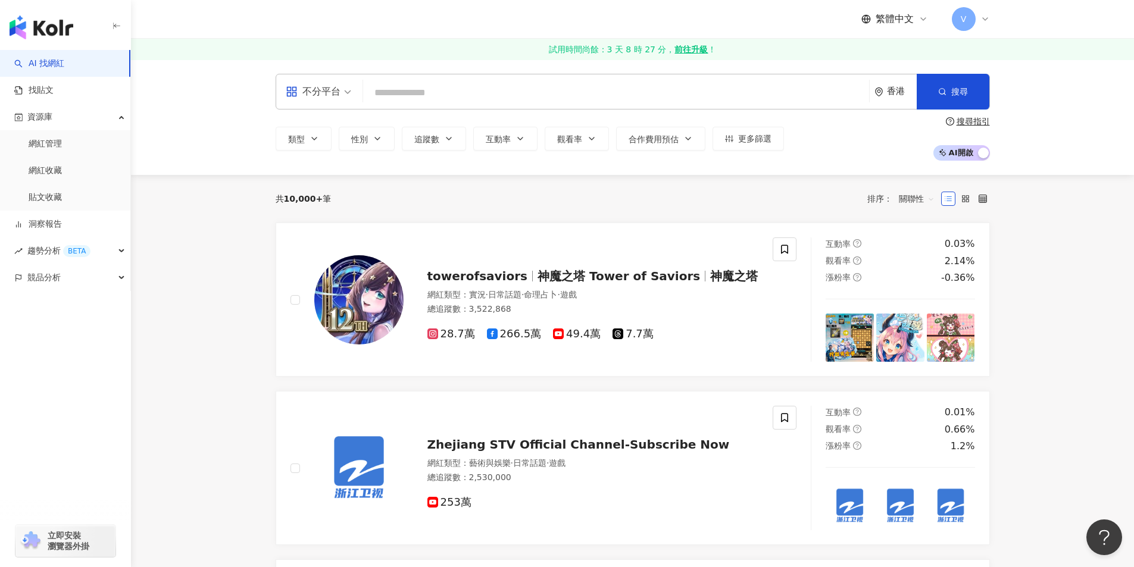
click at [525, 95] on input "search" at bounding box center [616, 93] width 496 height 23
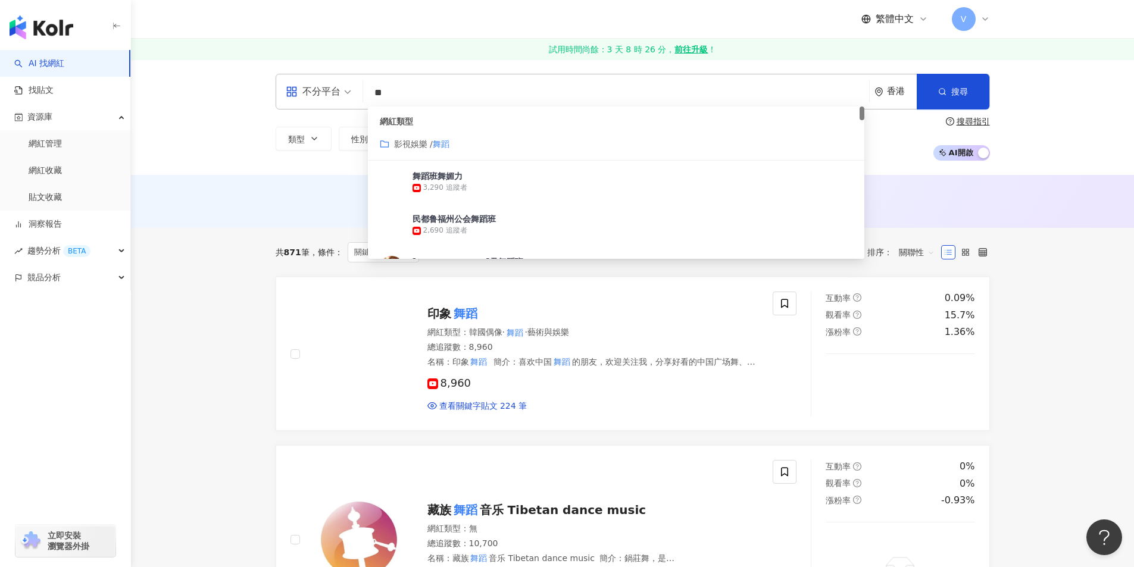
type input "*"
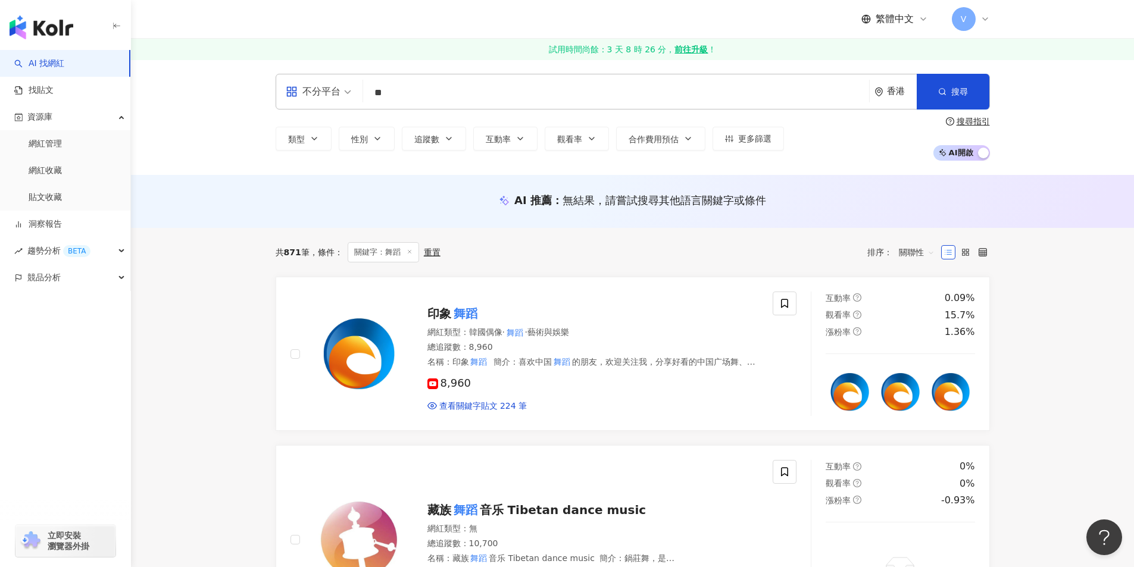
type input "**"
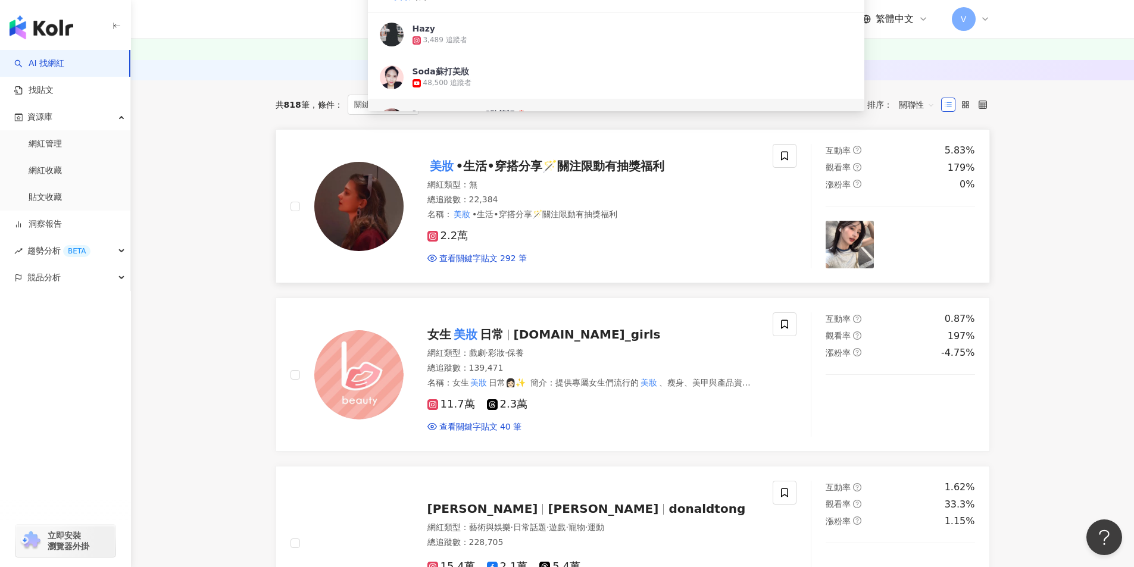
scroll to position [238, 0]
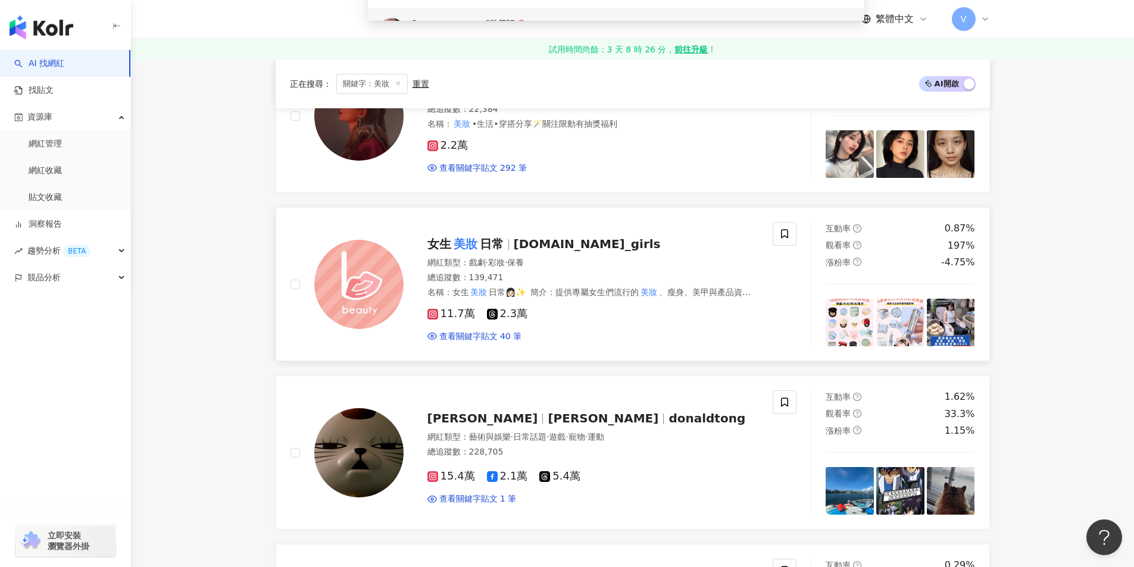
click at [643, 242] on div "女生 美妝 日常 [DOMAIN_NAME]_girls" at bounding box center [593, 244] width 332 height 17
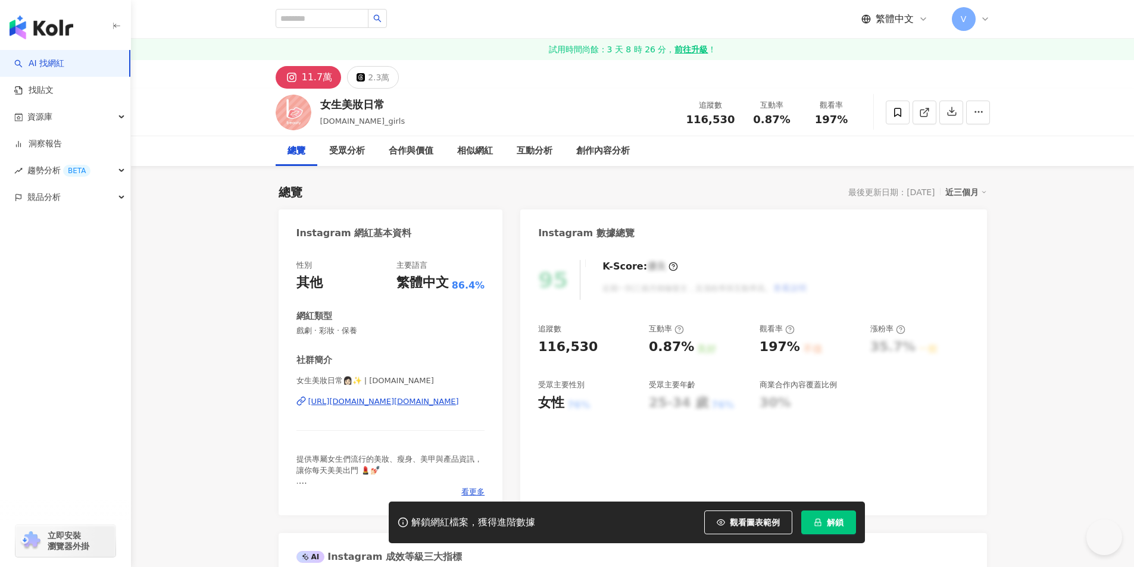
click at [835, 527] on span "解鎖" at bounding box center [835, 523] width 17 height 10
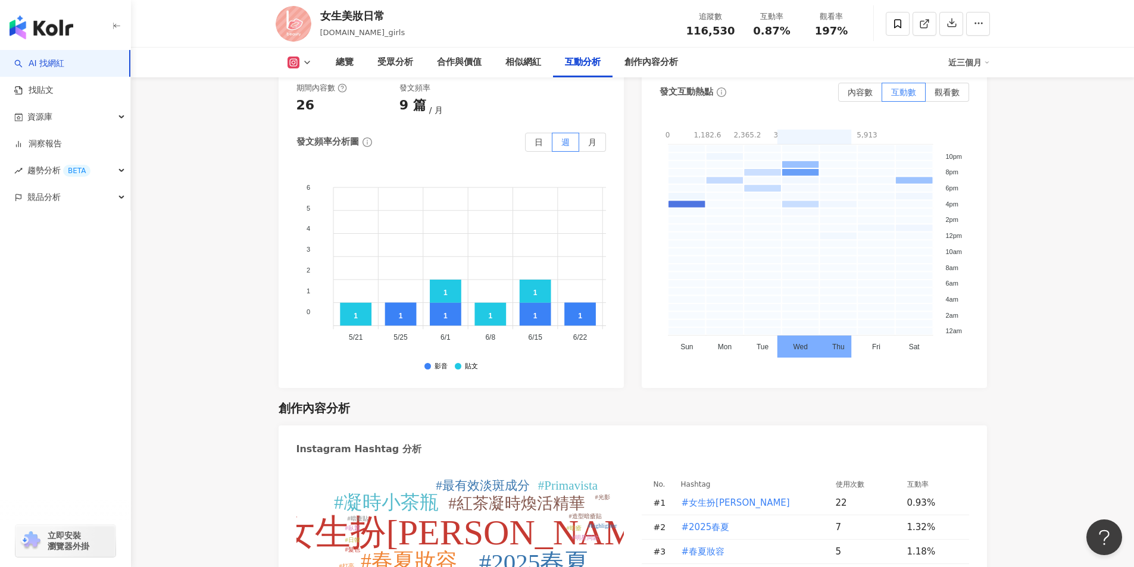
scroll to position [3333, 0]
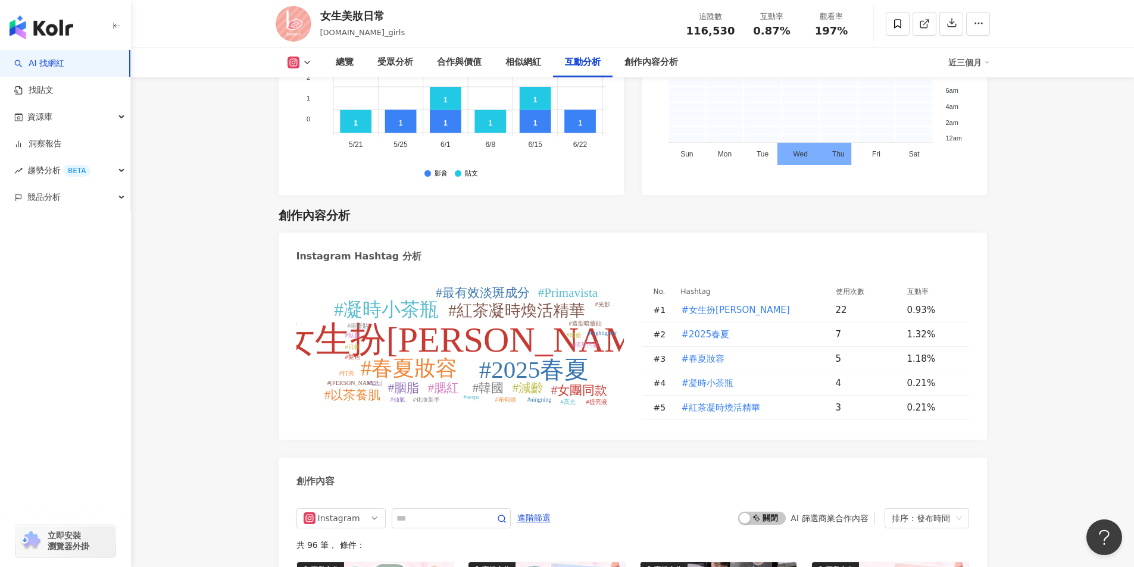
click at [429, 326] on tspan "#女生扮[PERSON_NAME]" at bounding box center [465, 339] width 409 height 39
type input "******"
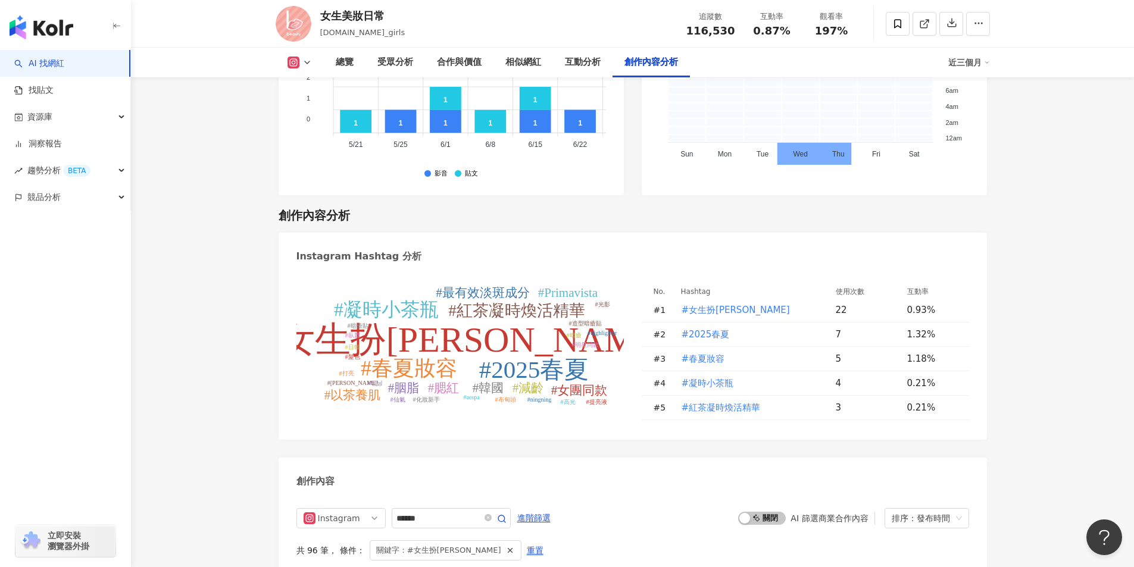
scroll to position [3709, 0]
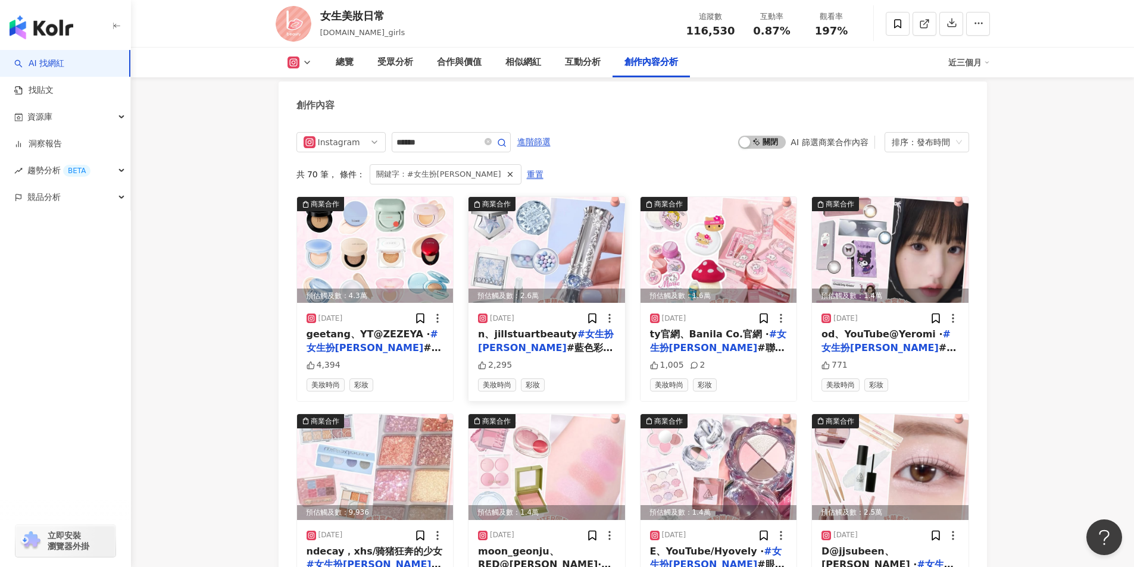
click at [554, 224] on img at bounding box center [546, 250] width 157 height 106
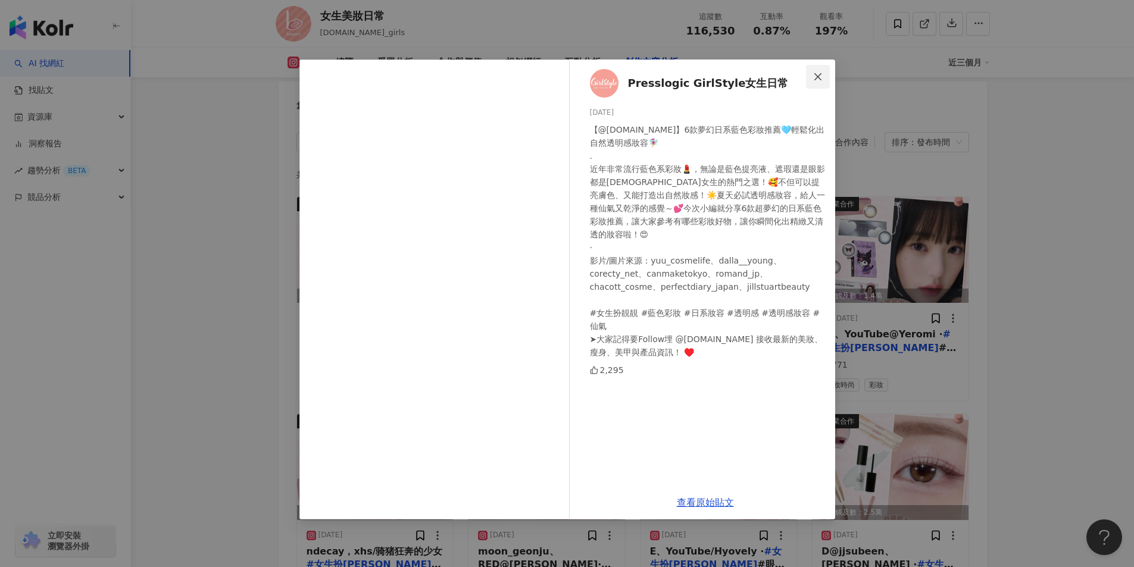
click at [818, 74] on icon "close" at bounding box center [818, 77] width 10 height 10
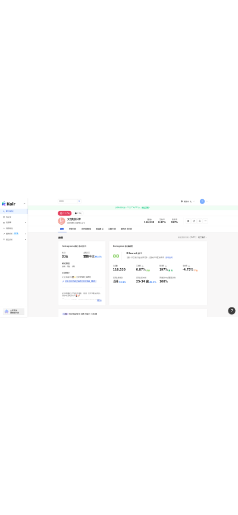
scroll to position [0, 0]
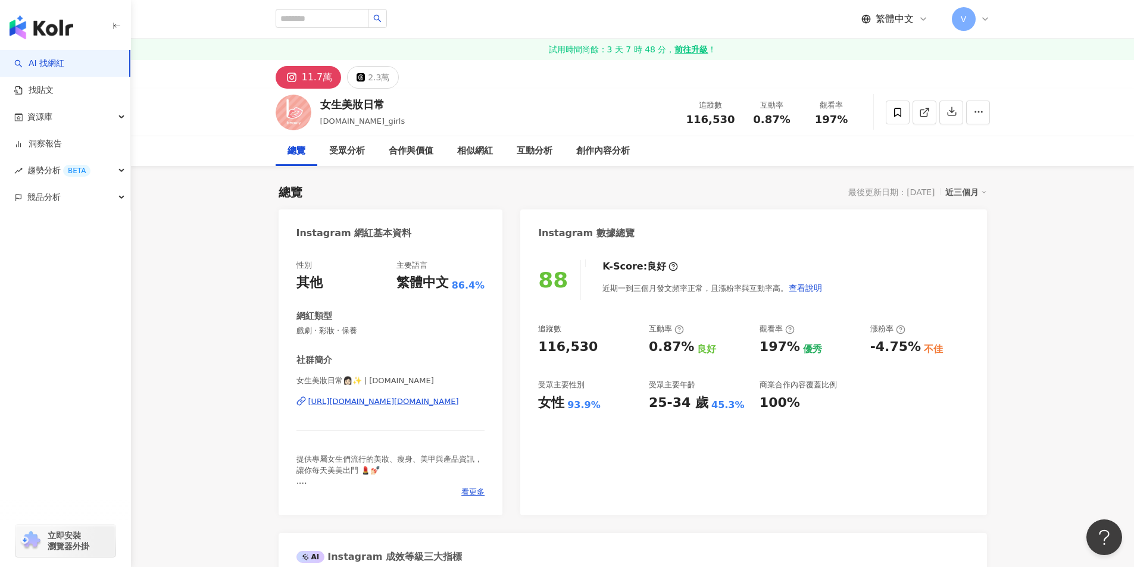
click at [64, 59] on link "AI 找網紅" at bounding box center [39, 64] width 50 height 12
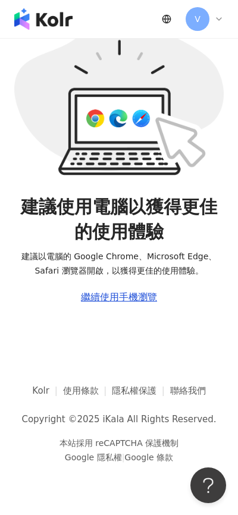
scroll to position [55, 0]
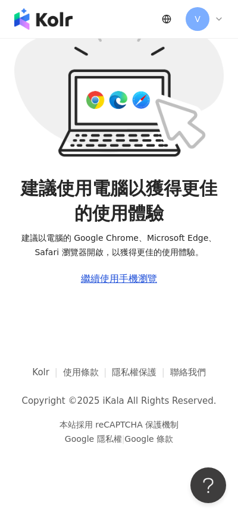
click at [139, 280] on div "繼續使用手機瀏覽" at bounding box center [119, 279] width 76 height 11
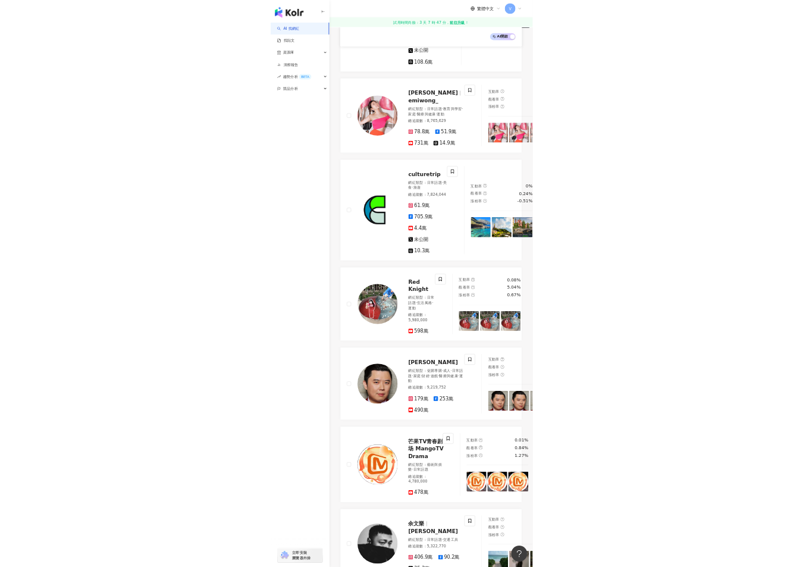
scroll to position [0, 0]
